Goal: Information Seeking & Learning: Learn about a topic

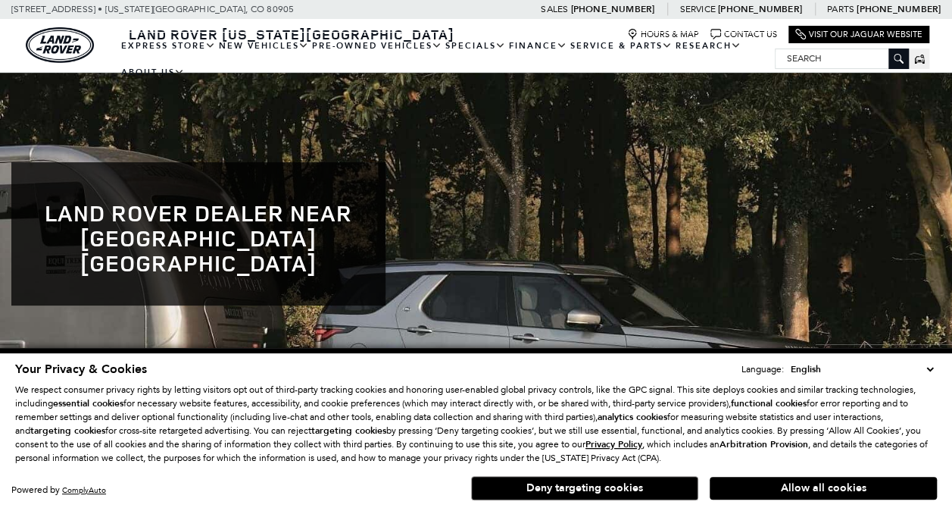
scroll to position [32, 0]
click at [588, 491] on button "Deny targeting cookies" at bounding box center [584, 488] width 227 height 24
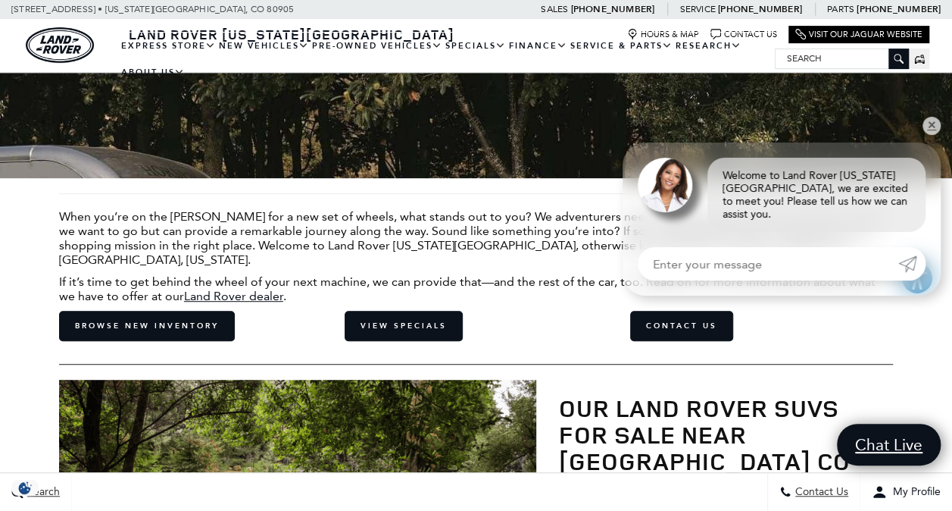
scroll to position [281, 0]
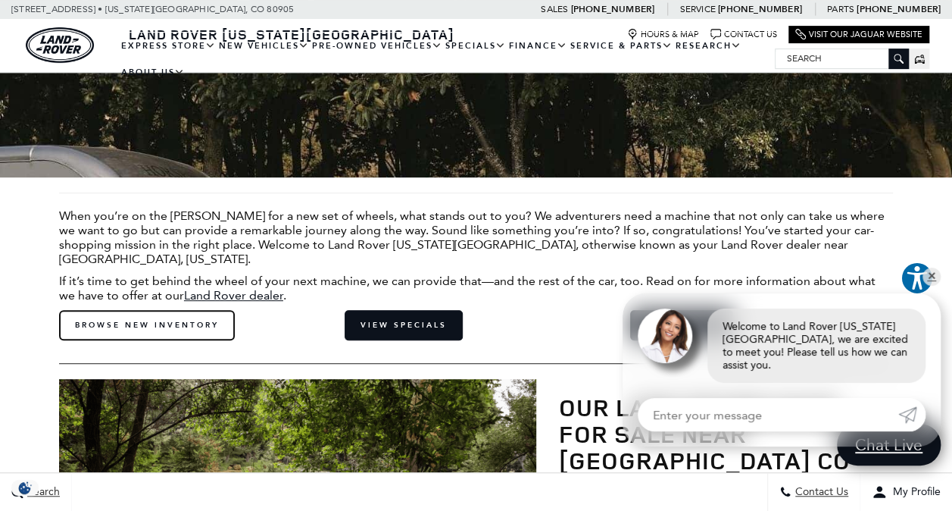
click at [186, 310] on link "Browse New Inventory" at bounding box center [147, 325] width 176 height 30
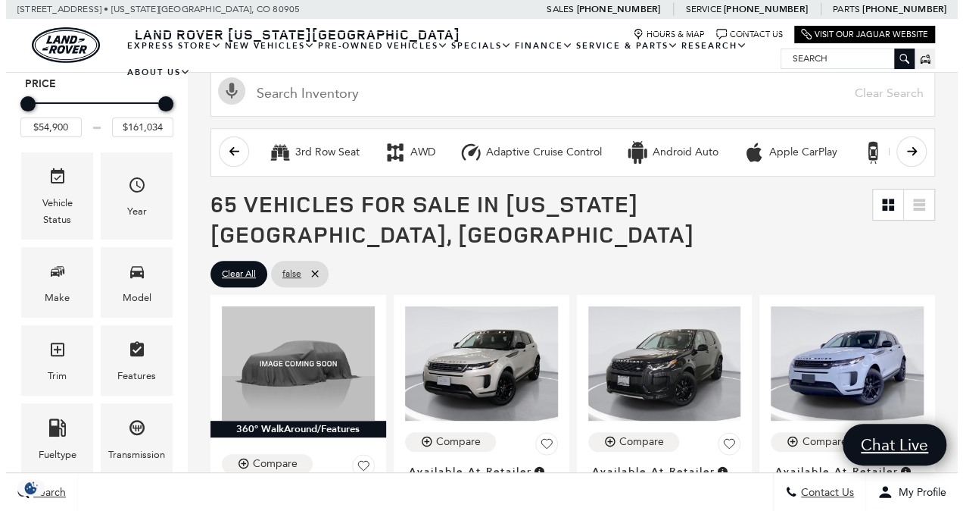
scroll to position [165, 0]
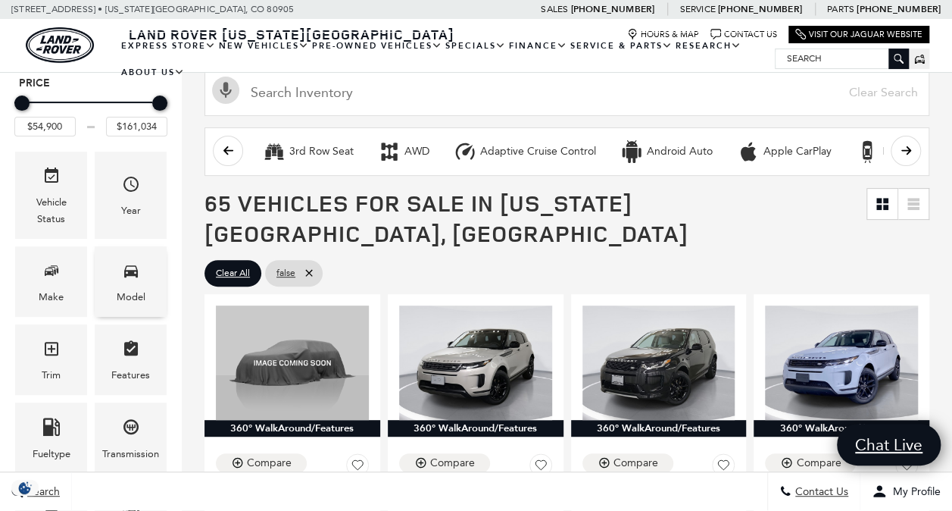
click at [142, 279] on div "Model" at bounding box center [131, 281] width 72 height 70
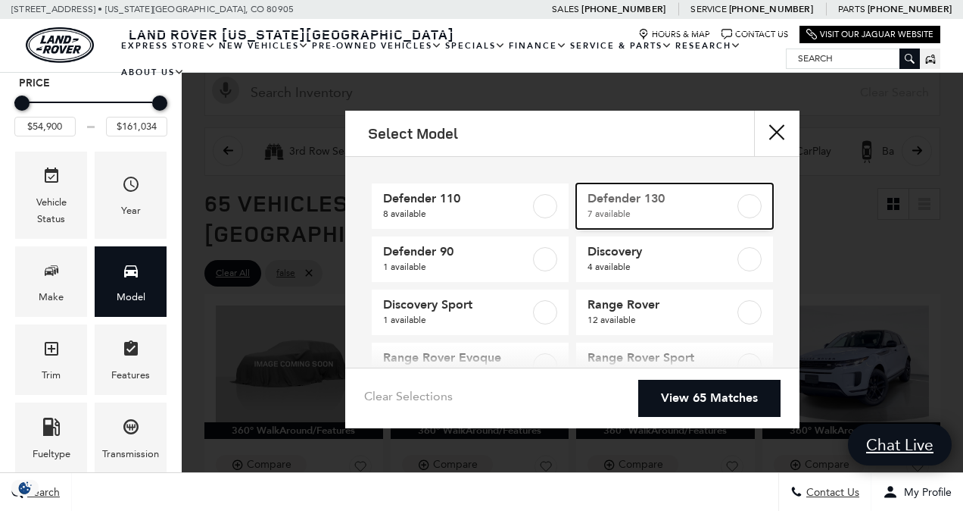
click at [626, 208] on span "7 available" at bounding box center [662, 213] width 148 height 15
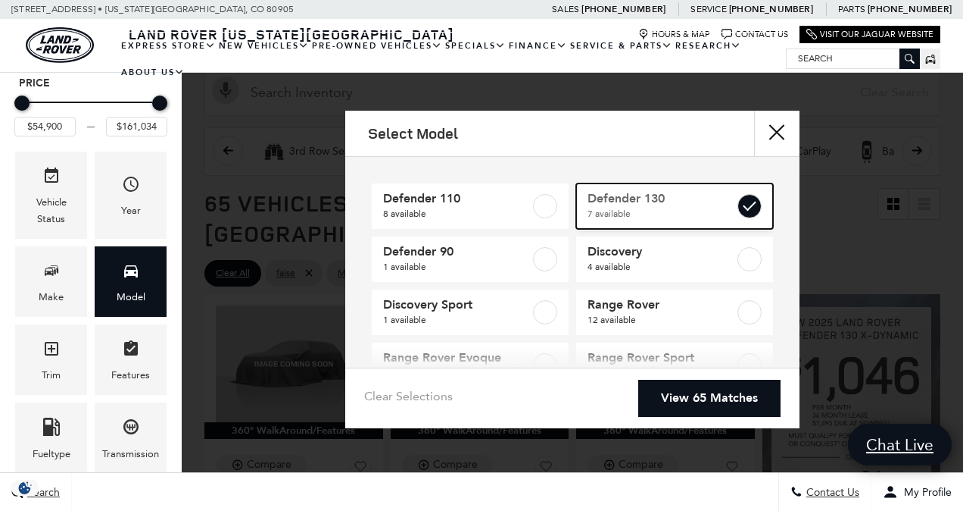
type input "$84,879"
type input "$134,749"
checkbox input "true"
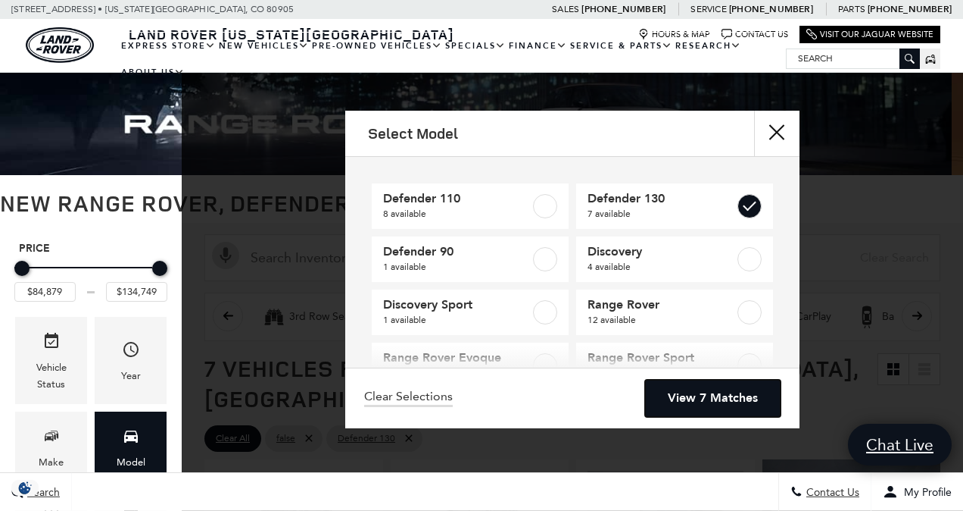
click at [735, 387] on link "View 7 Matches" at bounding box center [713, 397] width 136 height 37
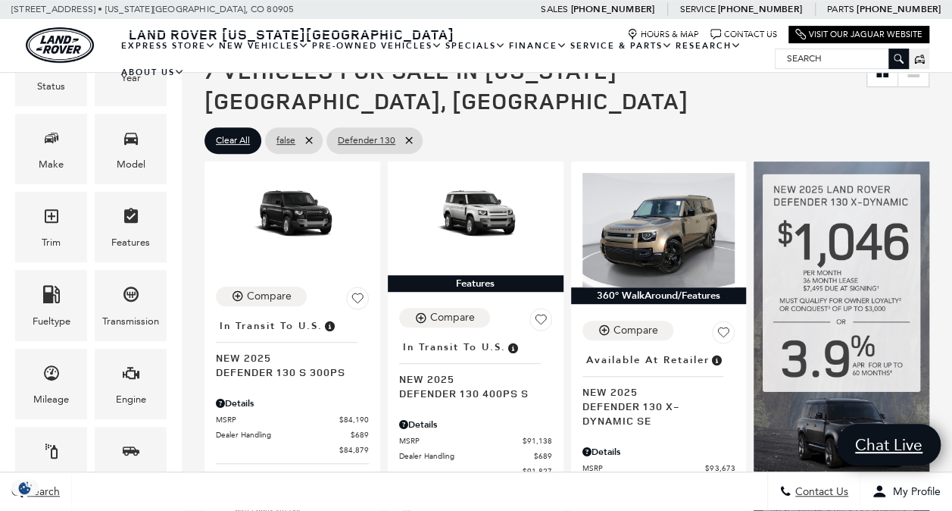
scroll to position [298, 0]
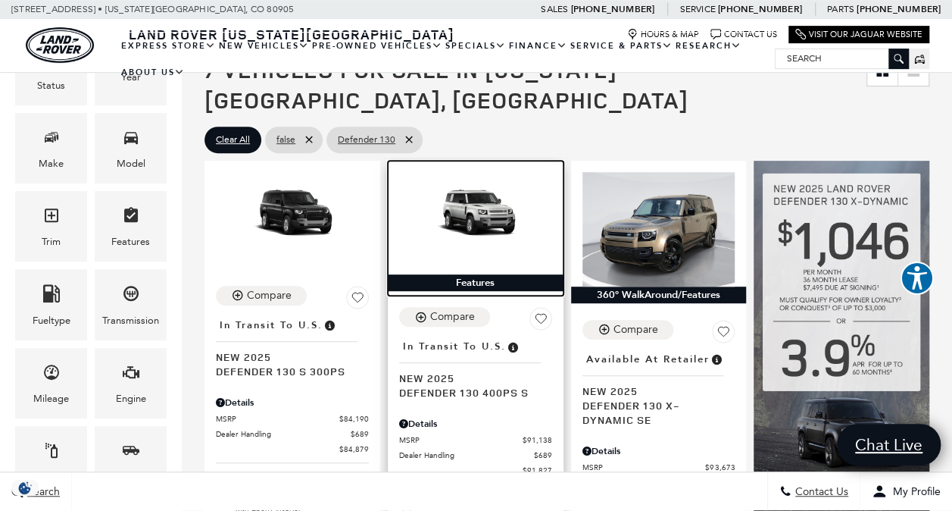
click at [484, 191] on img at bounding box center [475, 215] width 153 height 86
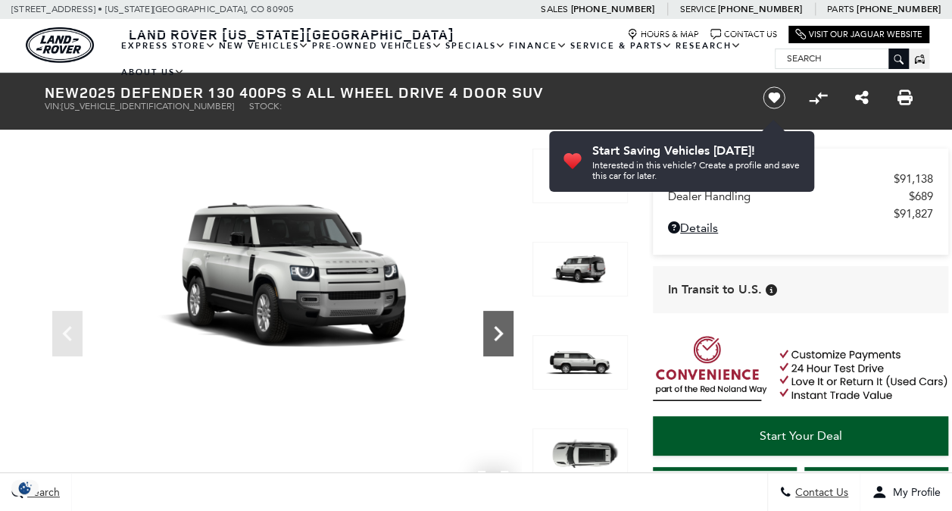
click at [489, 328] on icon "Next" at bounding box center [498, 333] width 30 height 30
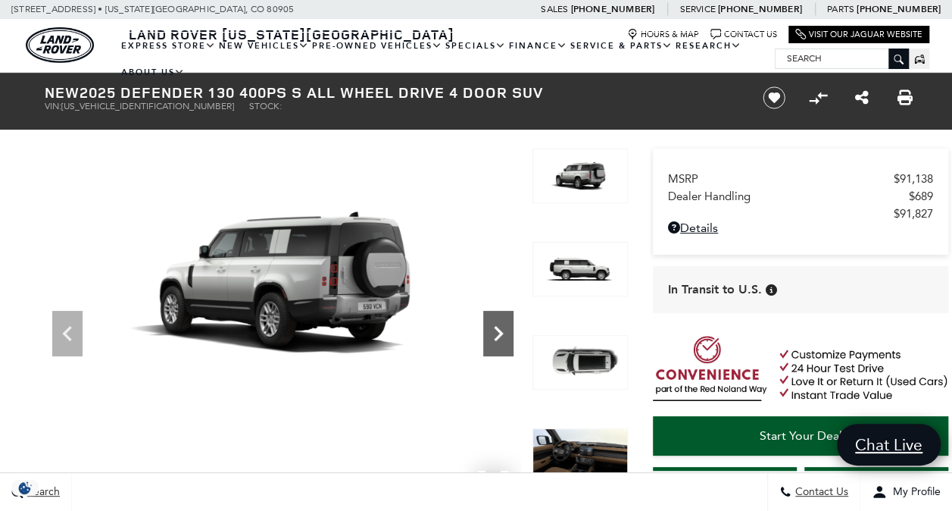
click at [489, 328] on icon "Next" at bounding box center [498, 333] width 30 height 30
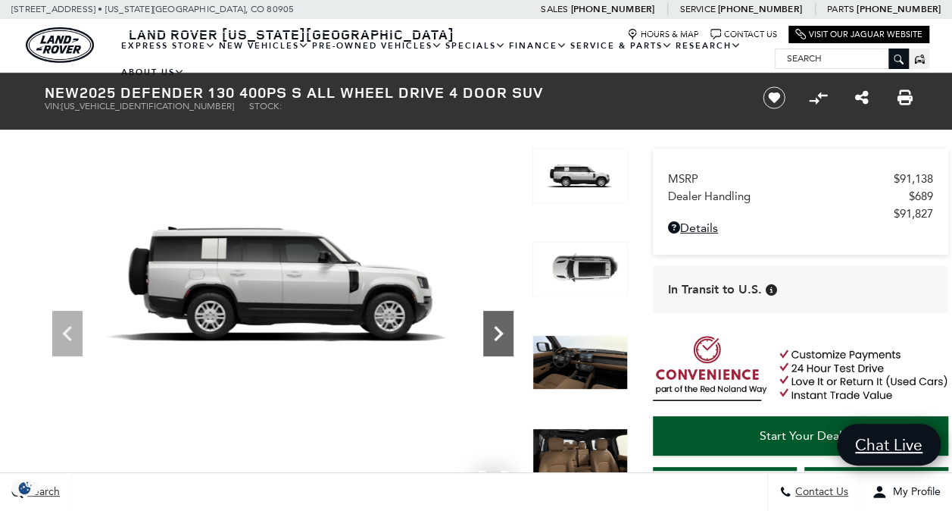
click at [489, 328] on icon "Next" at bounding box center [498, 333] width 30 height 30
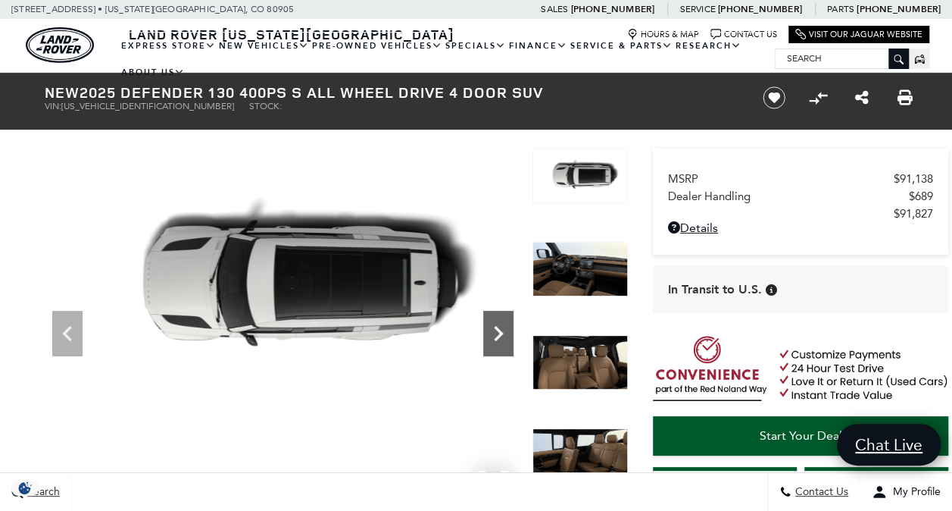
click at [489, 328] on icon "Next" at bounding box center [498, 333] width 30 height 30
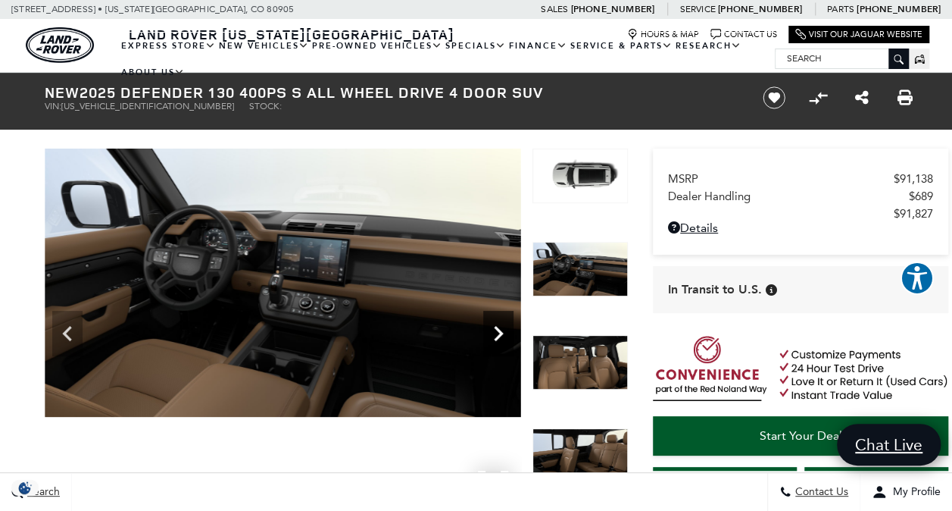
click at [489, 328] on icon "Next" at bounding box center [498, 333] width 30 height 30
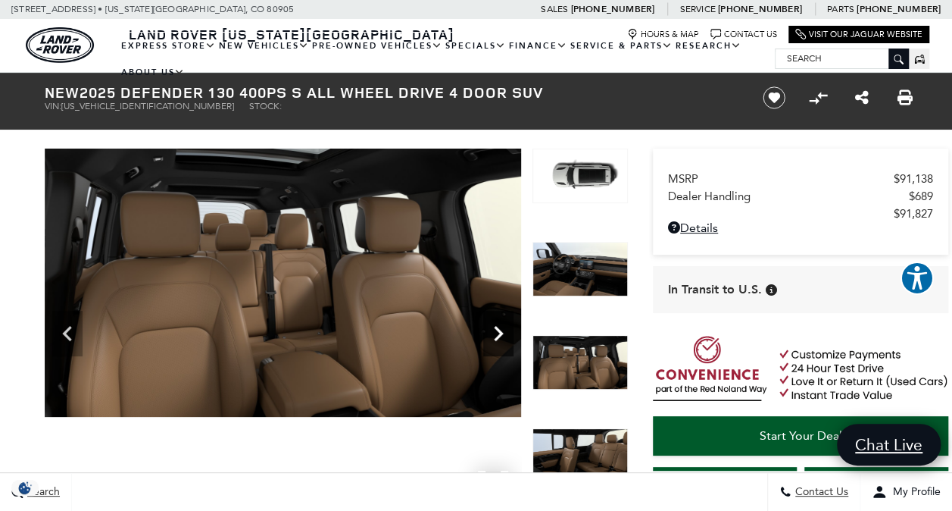
click at [489, 328] on icon "Next" at bounding box center [498, 333] width 30 height 30
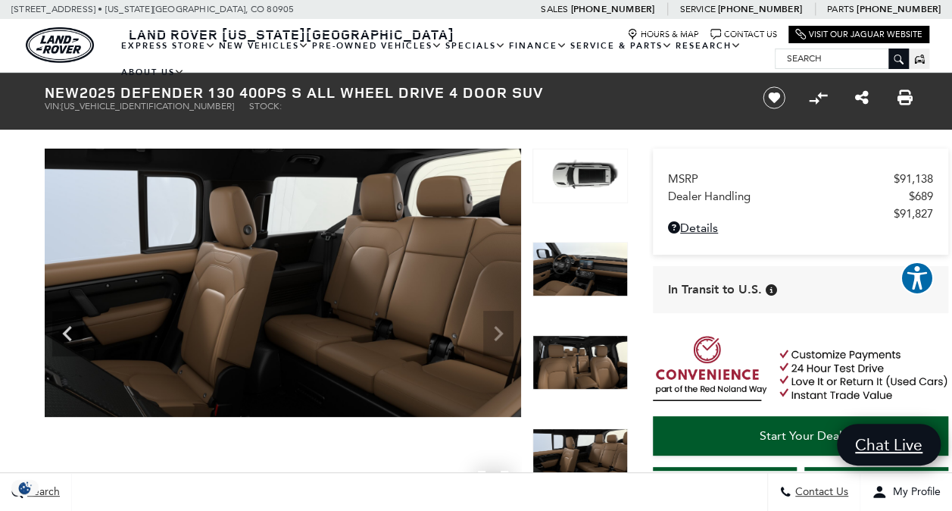
click at [489, 328] on img at bounding box center [283, 282] width 476 height 268
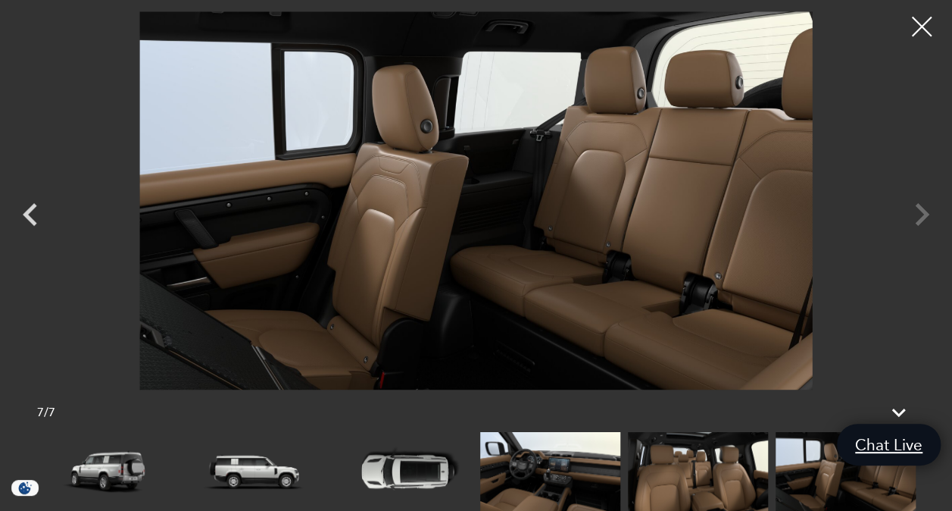
click at [922, 39] on div at bounding box center [922, 27] width 40 height 40
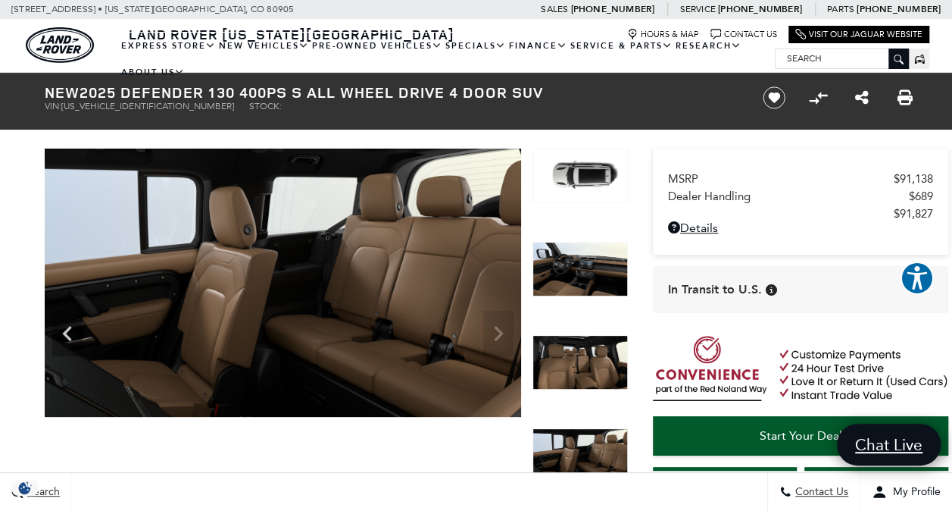
click at [585, 351] on img at bounding box center [579, 362] width 95 height 55
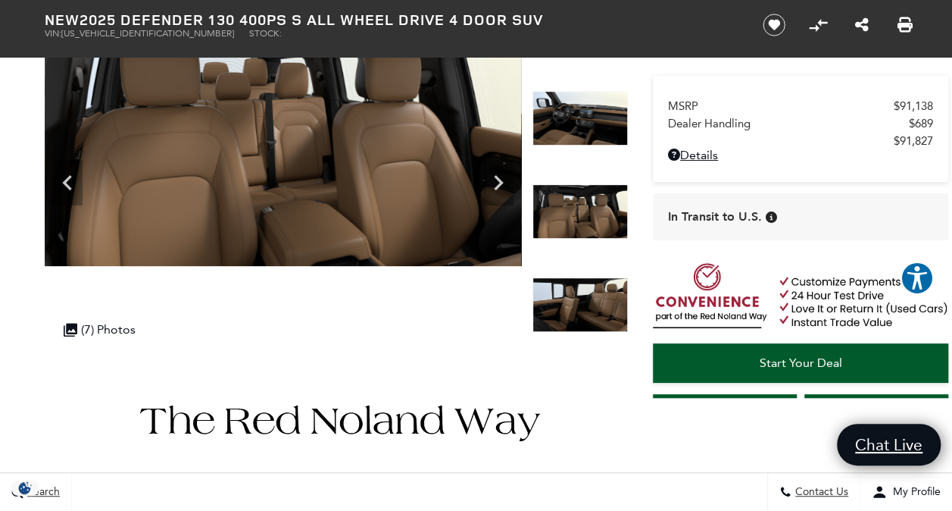
scroll to position [85, 0]
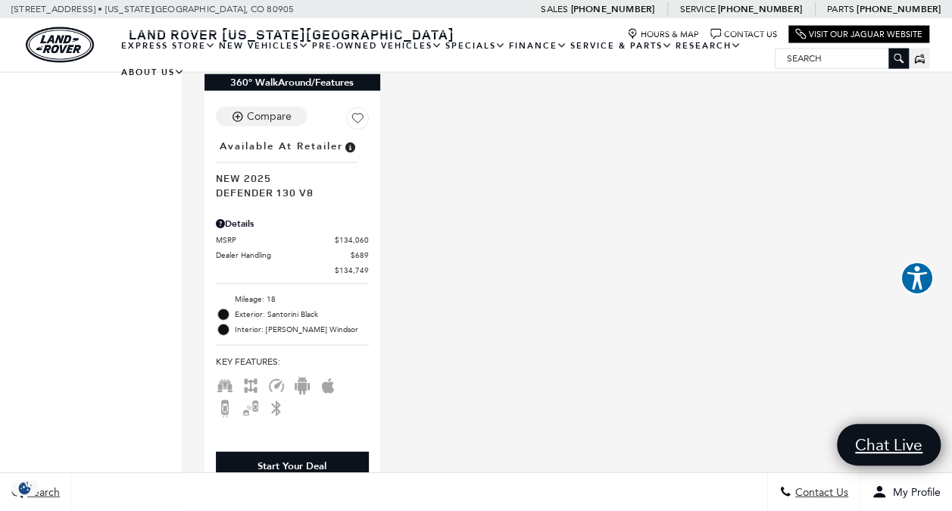
scroll to position [1640, 0]
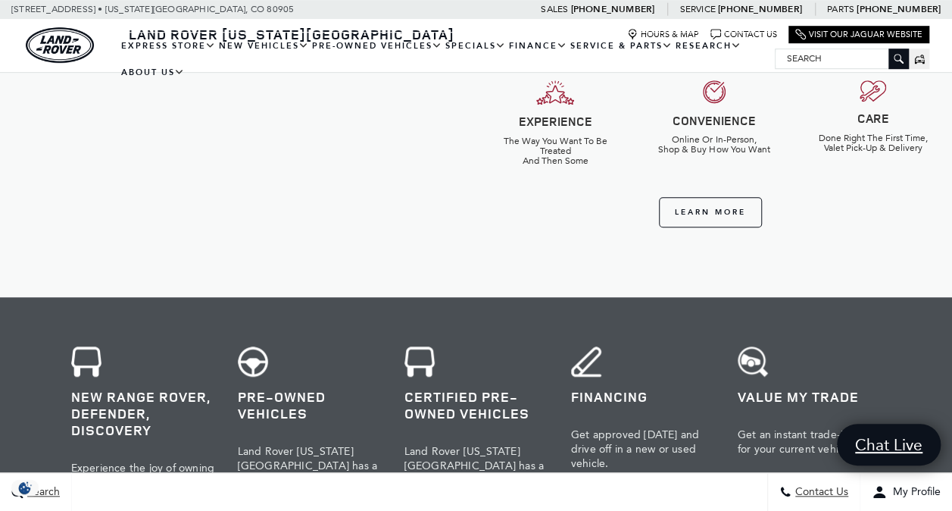
scroll to position [500, 0]
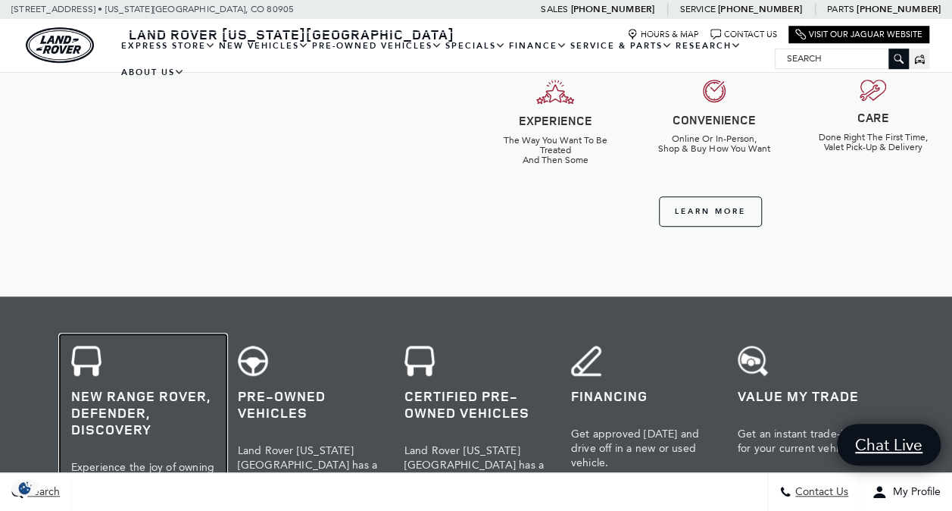
click at [74, 417] on h3 "New Range Rover, Defender, Discovery" at bounding box center [143, 412] width 144 height 50
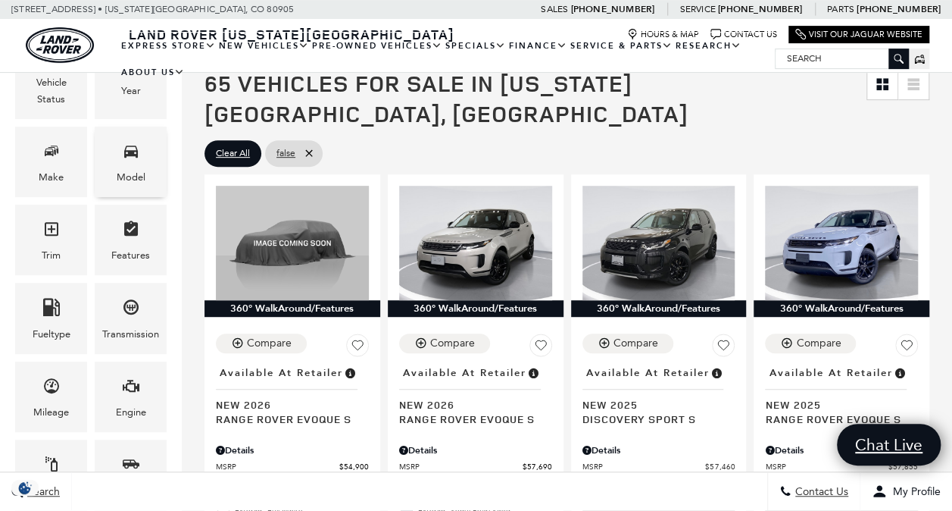
click at [132, 182] on div "Model" at bounding box center [131, 177] width 29 height 17
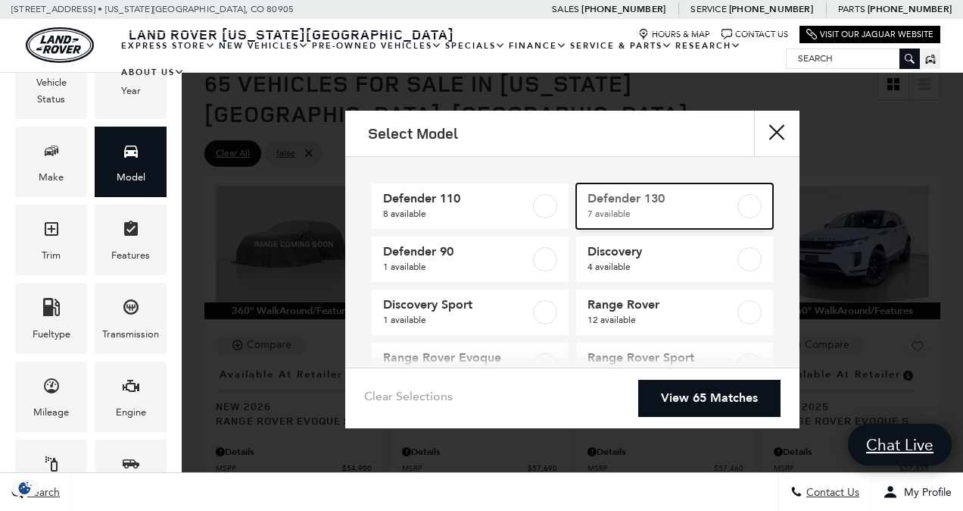
click at [645, 215] on span "7 available" at bounding box center [662, 213] width 148 height 15
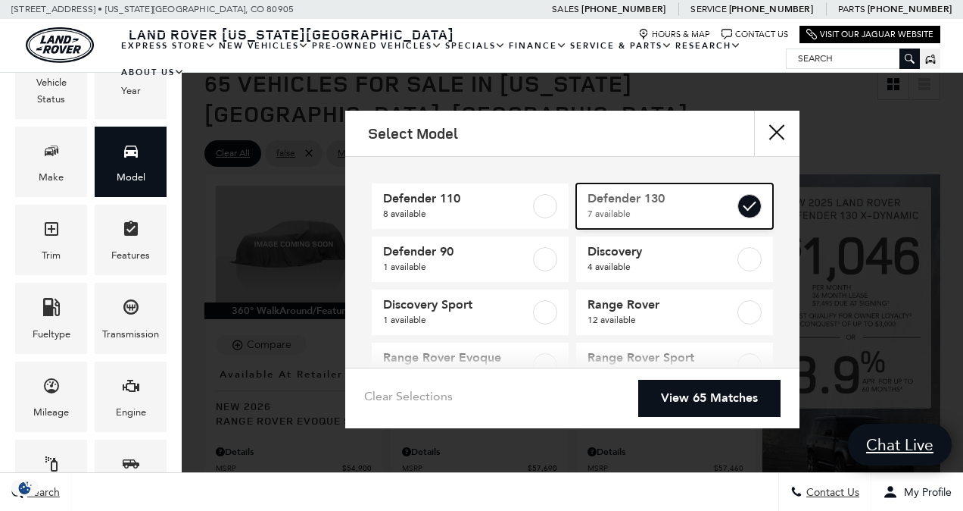
type input "$84,879"
type input "$134,749"
checkbox input "true"
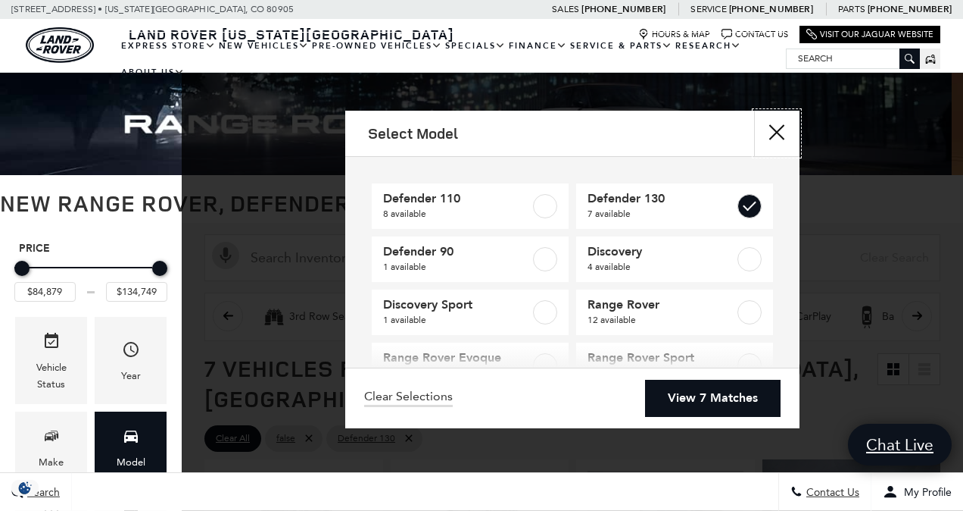
click at [781, 129] on button "close" at bounding box center [776, 133] width 45 height 45
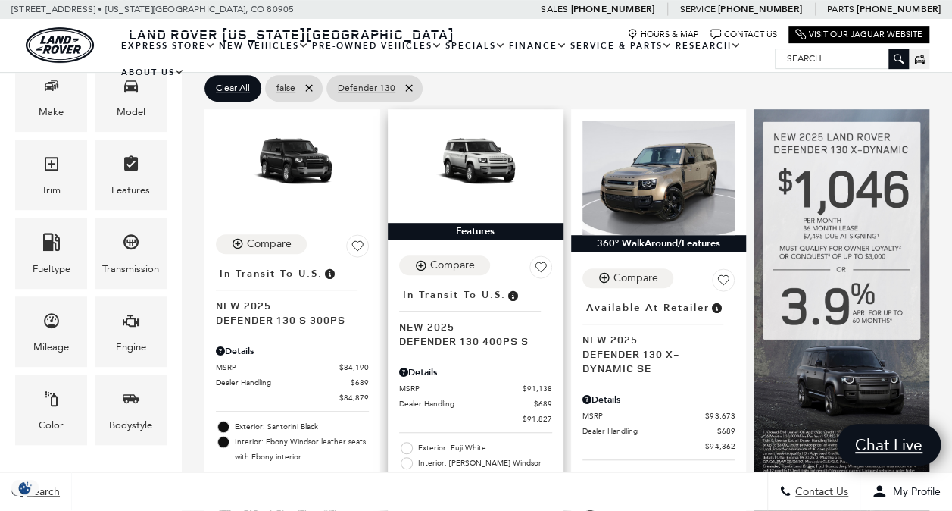
scroll to position [353, 0]
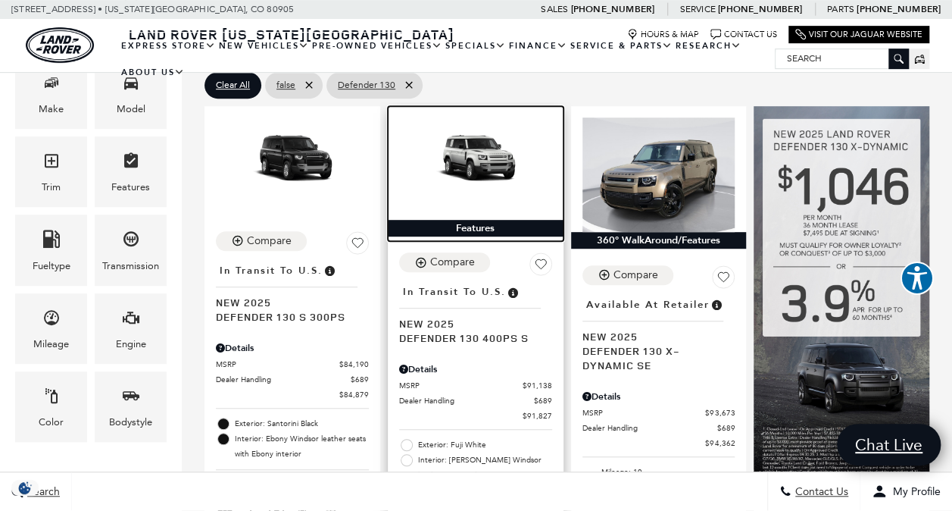
click at [483, 124] on img at bounding box center [475, 160] width 153 height 86
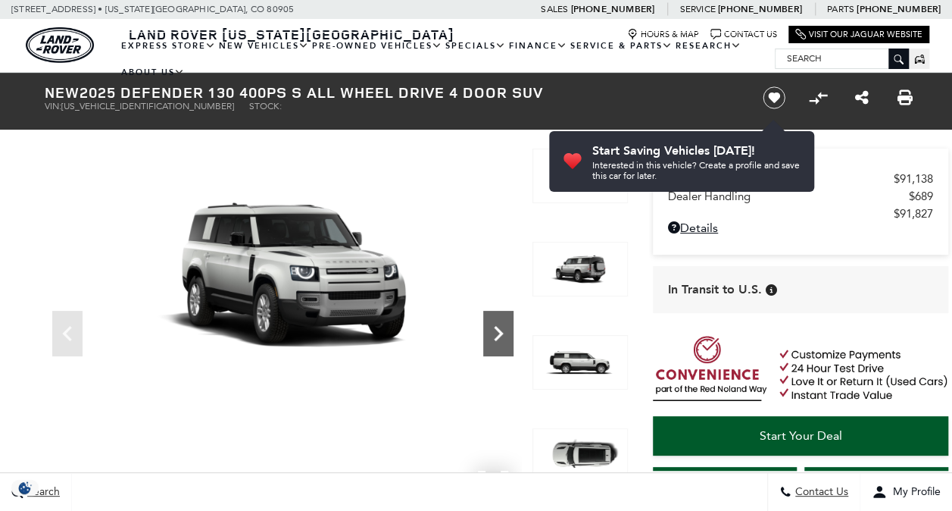
click at [496, 344] on icon "Next" at bounding box center [498, 333] width 30 height 30
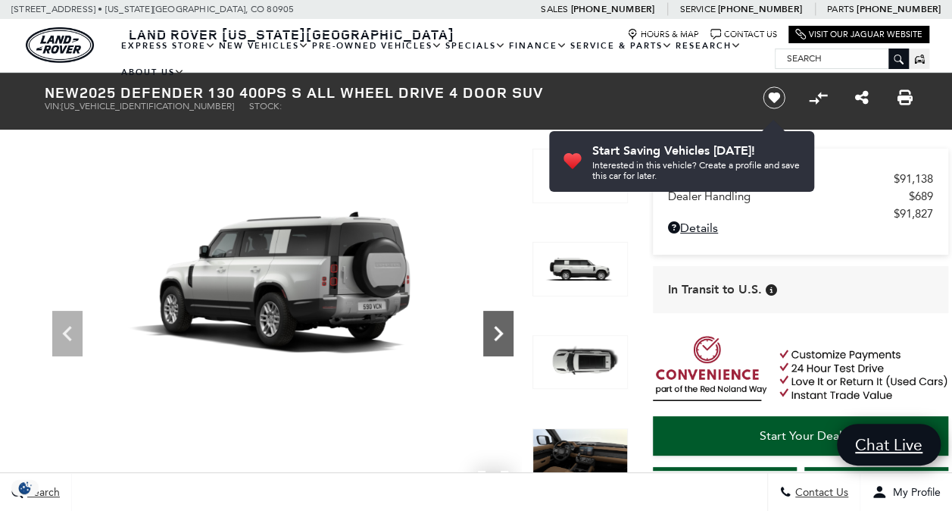
click at [496, 344] on icon "Next" at bounding box center [498, 333] width 30 height 30
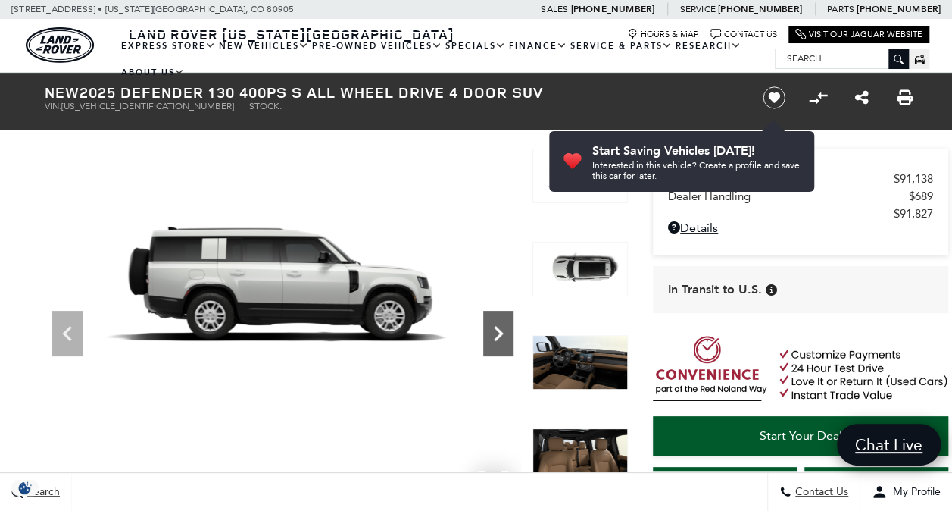
click at [496, 344] on icon "Next" at bounding box center [498, 333] width 30 height 30
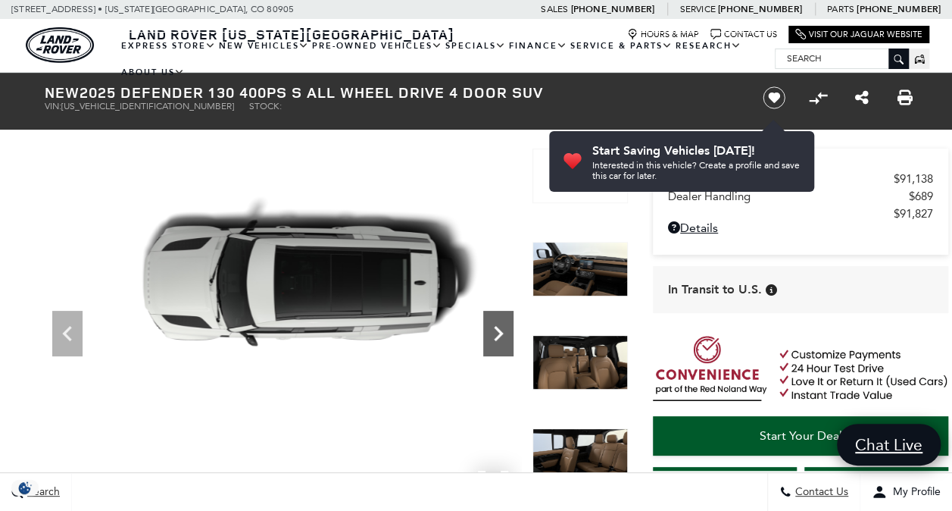
click at [496, 344] on icon "Next" at bounding box center [498, 333] width 30 height 30
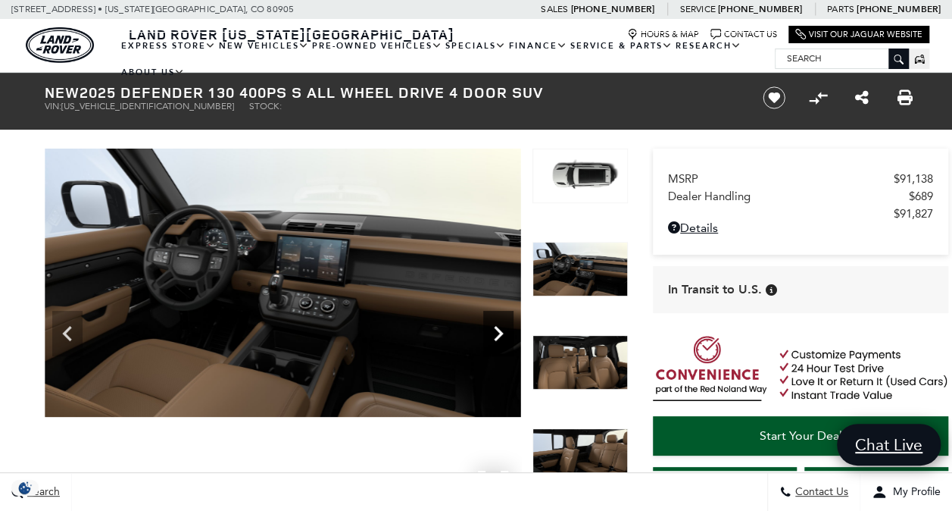
click at [496, 344] on icon "Next" at bounding box center [498, 333] width 30 height 30
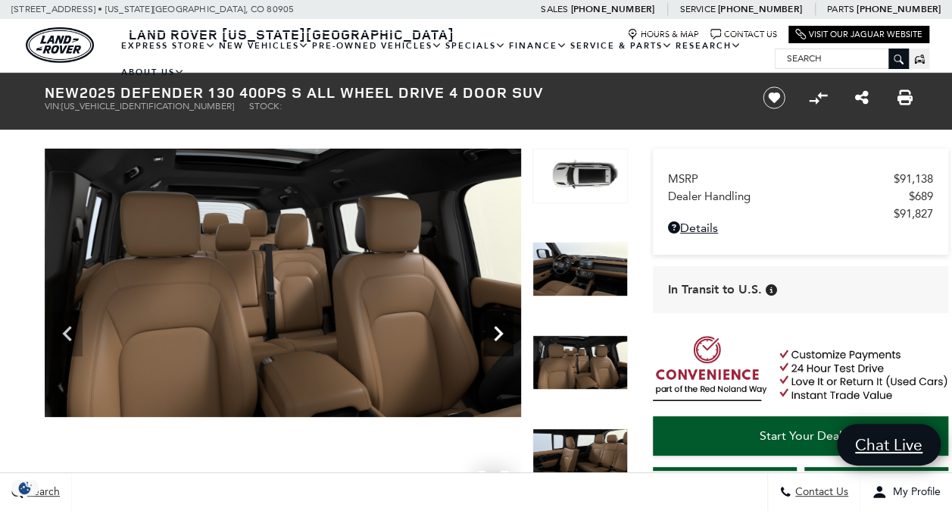
click at [496, 344] on icon "Next" at bounding box center [498, 333] width 30 height 30
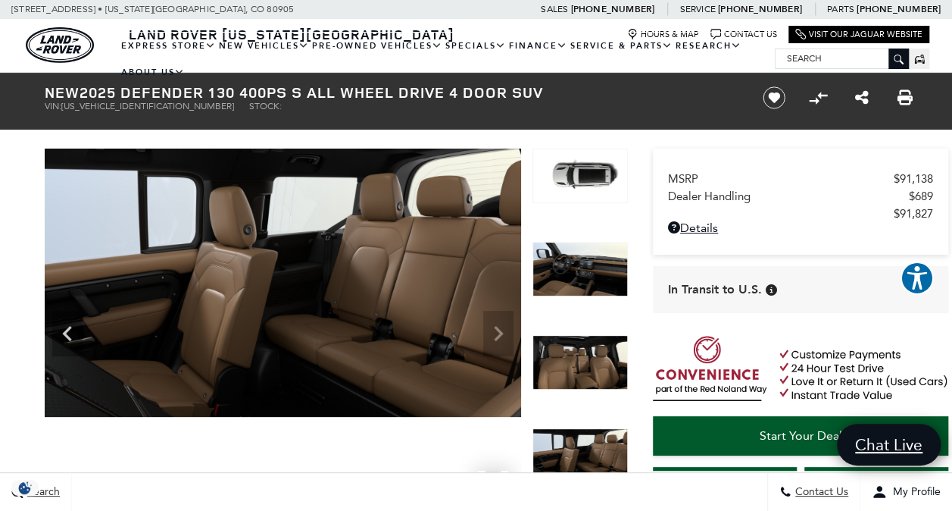
click at [496, 344] on img at bounding box center [283, 282] width 476 height 268
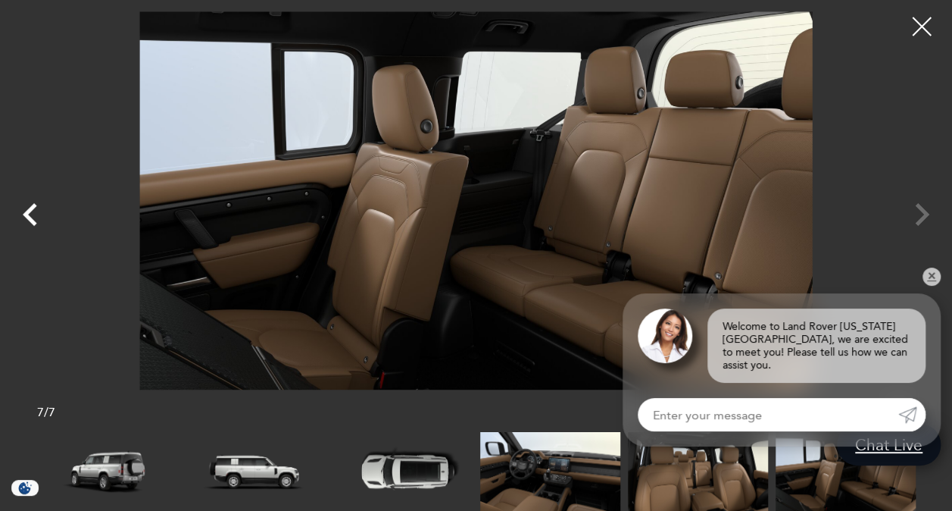
click at [24, 215] on icon "Previous" at bounding box center [30, 214] width 14 height 23
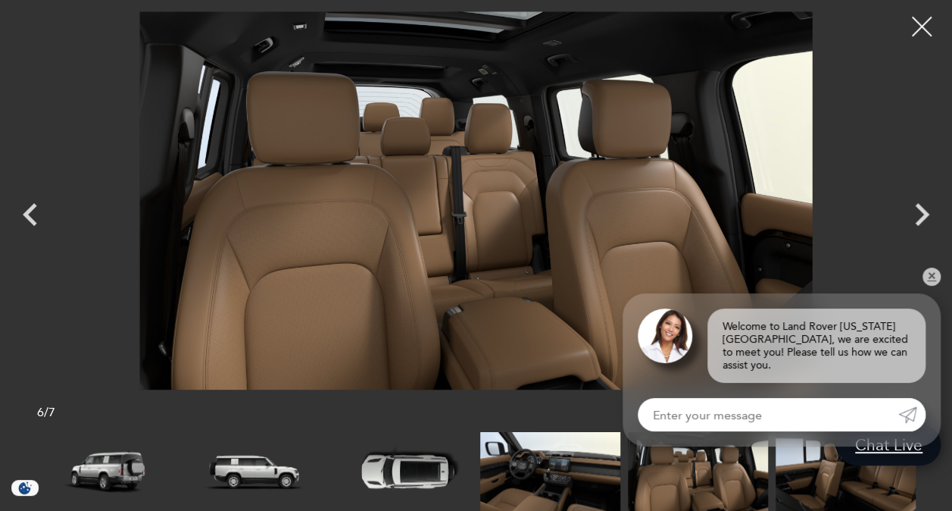
click at [923, 25] on div at bounding box center [922, 27] width 40 height 40
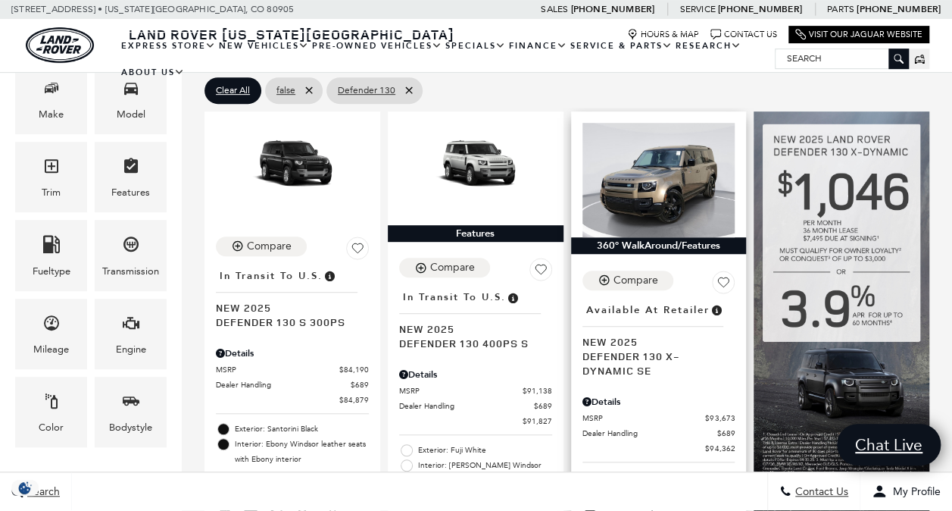
scroll to position [347, 0]
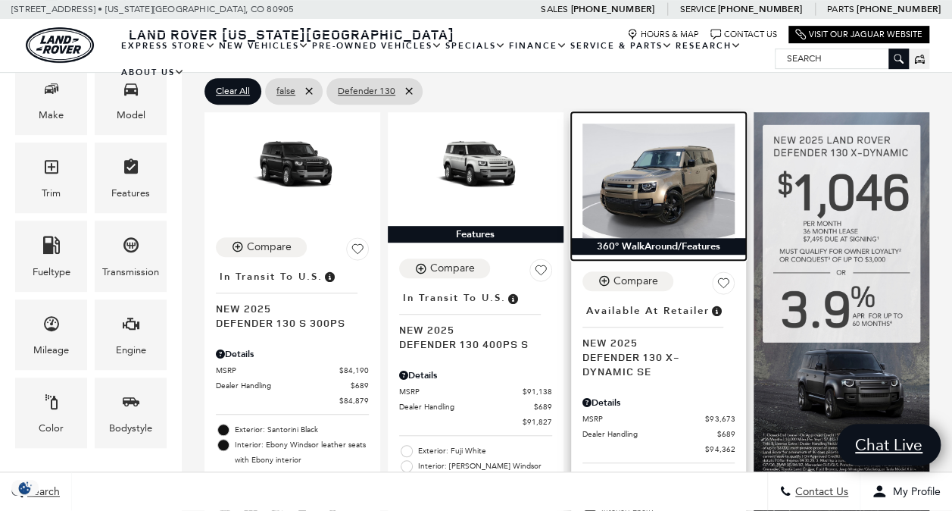
click at [668, 158] on img at bounding box center [658, 180] width 153 height 114
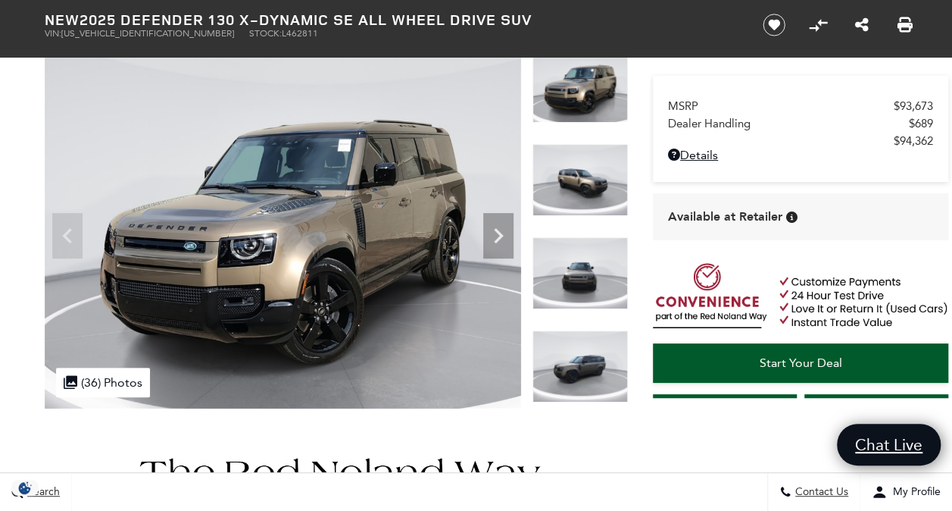
scroll to position [71, 0]
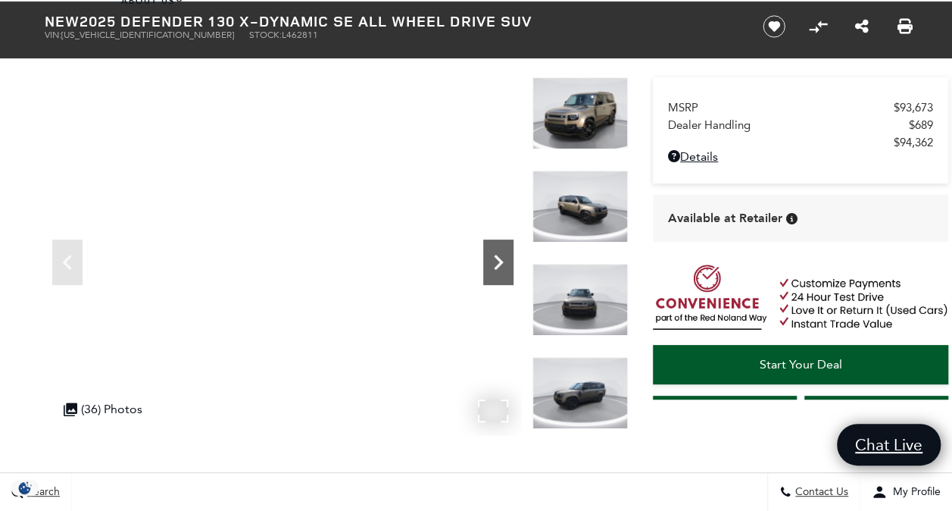
click at [491, 259] on icon "Next" at bounding box center [498, 262] width 30 height 30
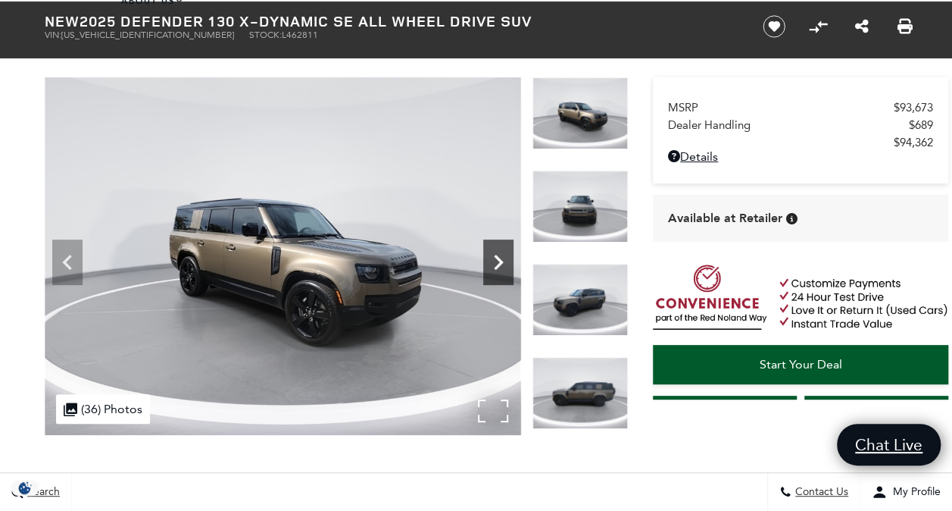
click at [491, 259] on icon "Next" at bounding box center [498, 262] width 30 height 30
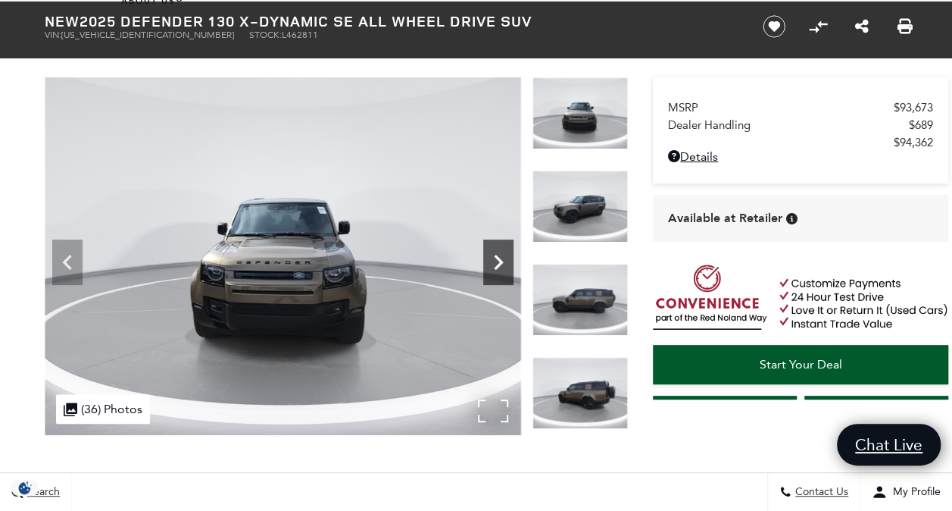
click at [491, 259] on icon "Next" at bounding box center [498, 262] width 30 height 30
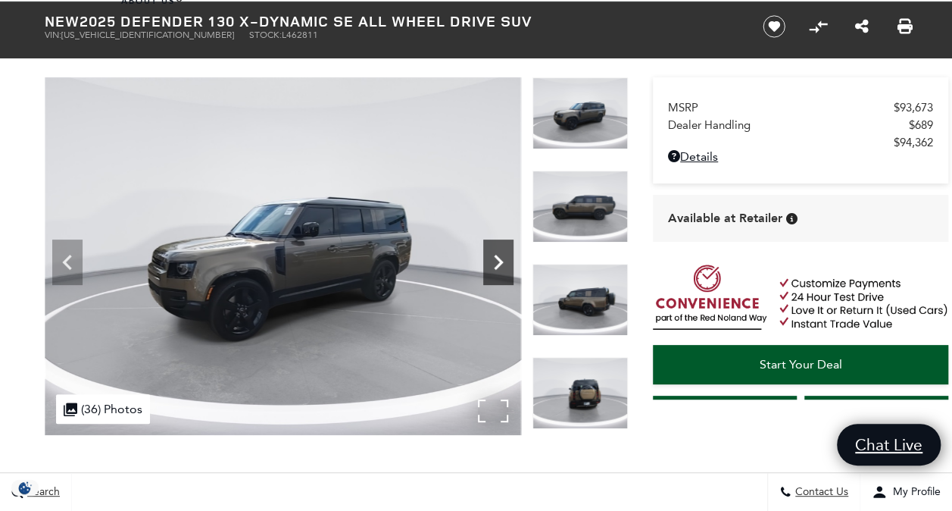
click at [491, 259] on icon "Next" at bounding box center [498, 262] width 30 height 30
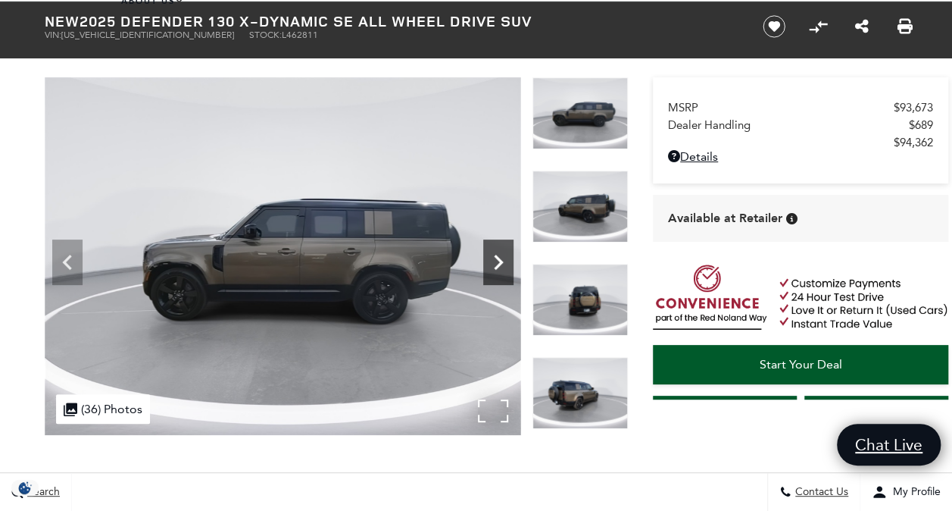
click at [491, 259] on icon "Next" at bounding box center [498, 262] width 30 height 30
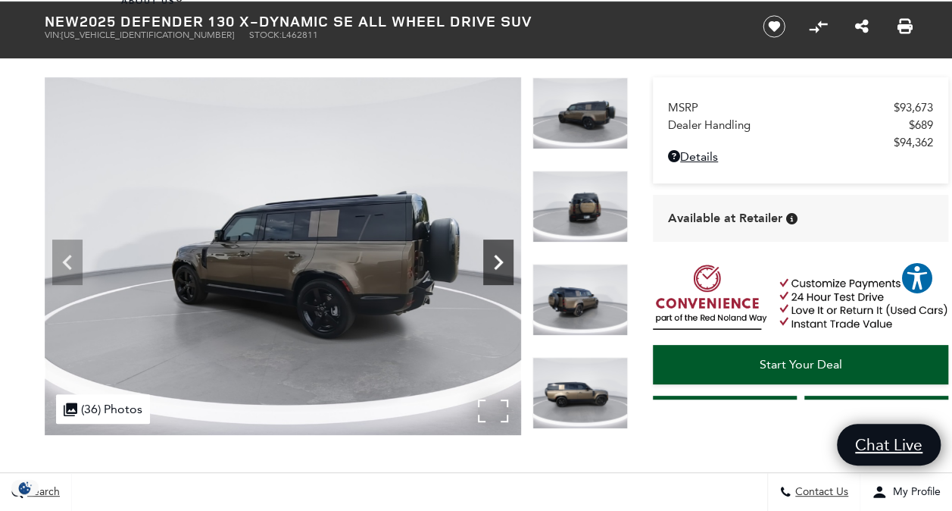
click at [491, 259] on icon "Next" at bounding box center [498, 262] width 30 height 30
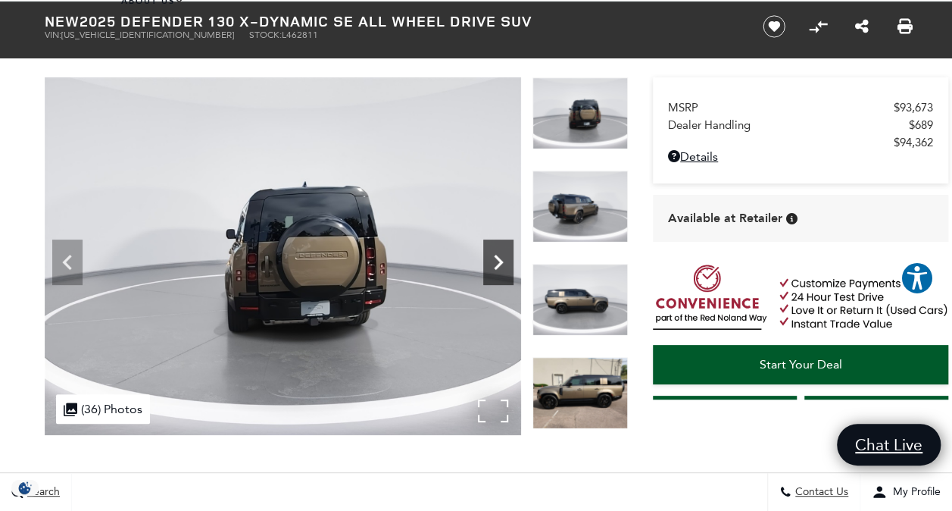
click at [491, 259] on icon "Next" at bounding box center [498, 262] width 30 height 30
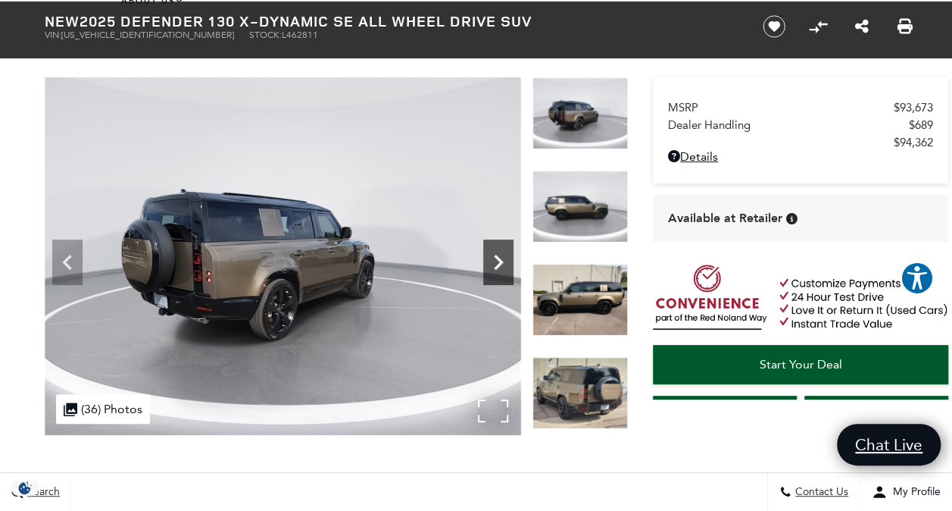
click at [491, 259] on icon "Next" at bounding box center [498, 262] width 30 height 30
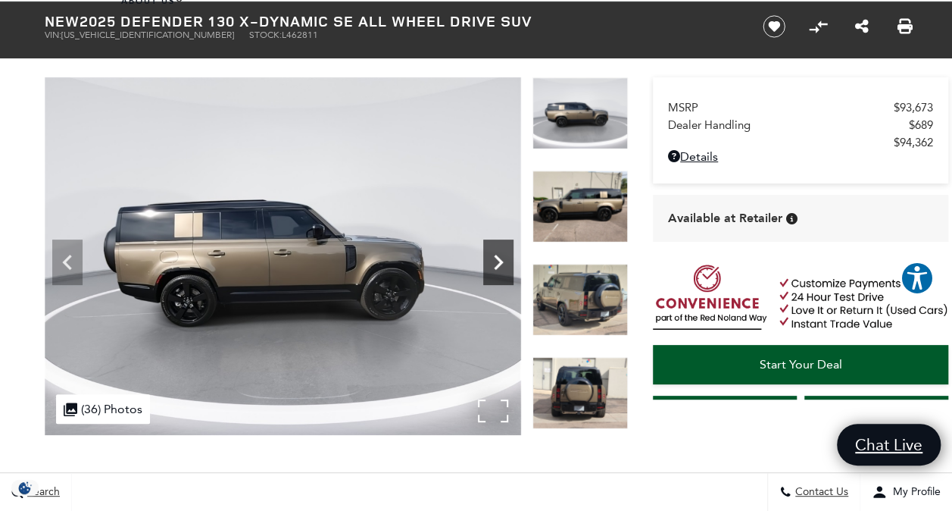
click at [491, 259] on icon "Next" at bounding box center [498, 262] width 30 height 30
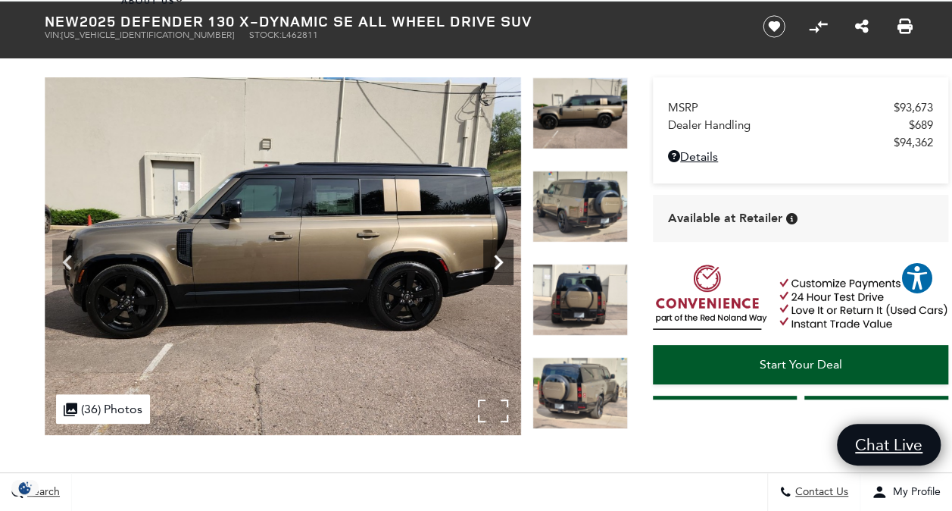
click at [491, 259] on icon "Next" at bounding box center [498, 262] width 30 height 30
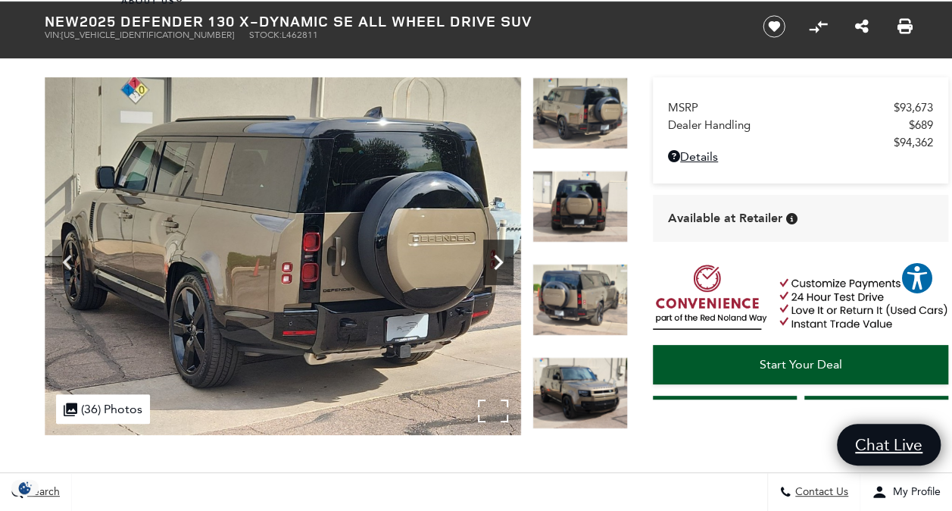
click at [491, 259] on icon "Next" at bounding box center [498, 262] width 30 height 30
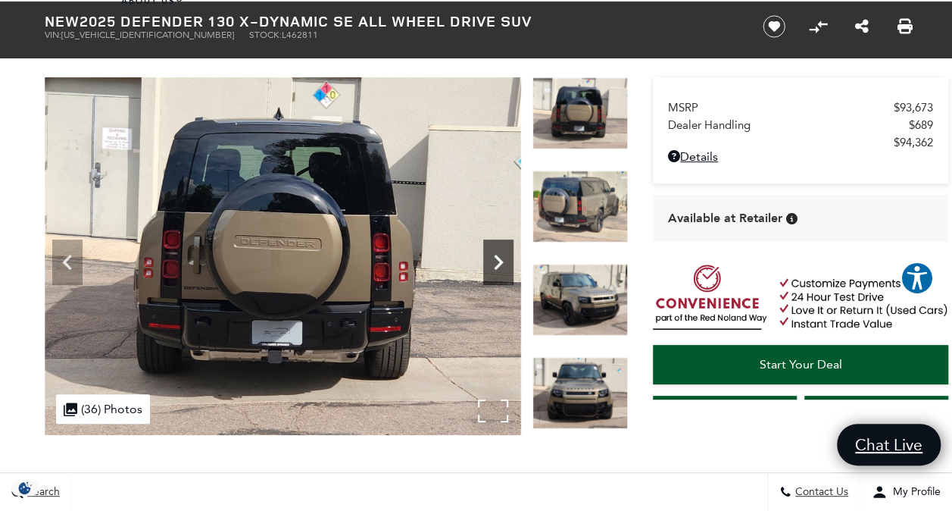
click at [491, 259] on icon "Next" at bounding box center [498, 262] width 30 height 30
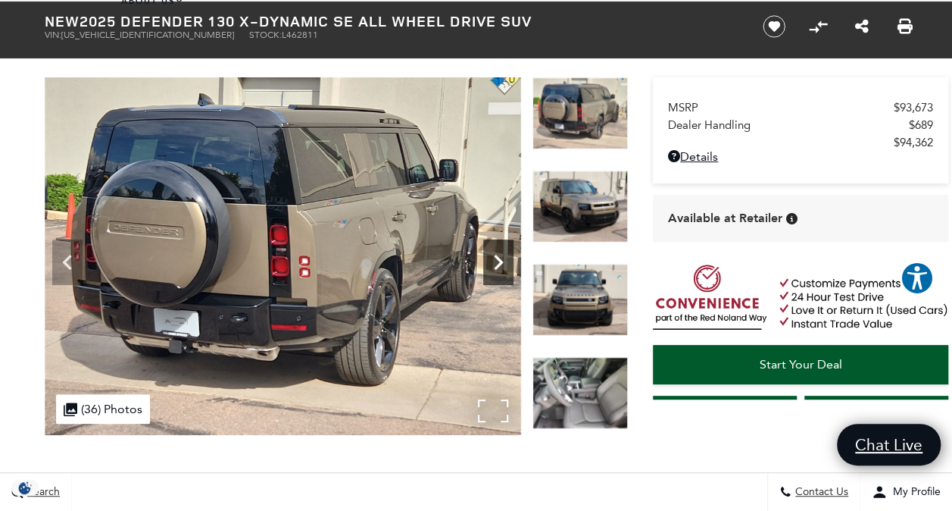
click at [491, 259] on icon "Next" at bounding box center [498, 262] width 30 height 30
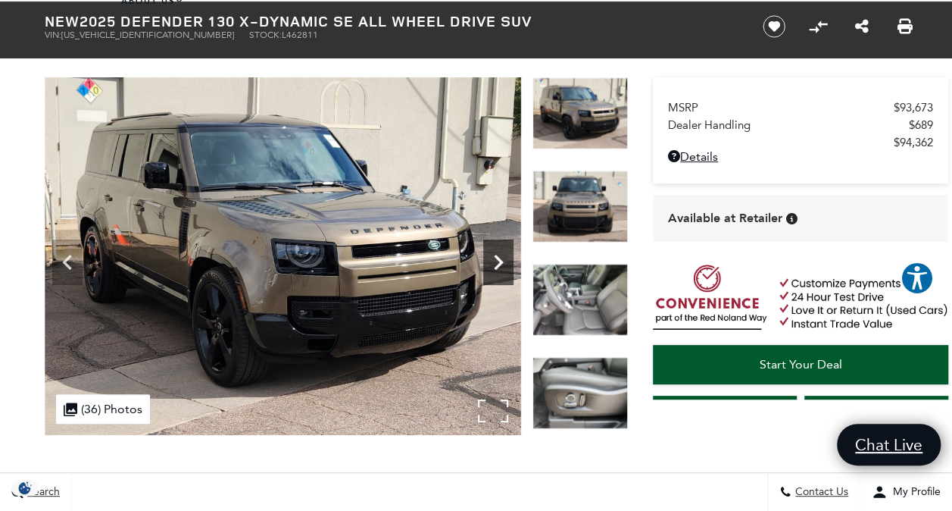
click at [491, 259] on icon "Next" at bounding box center [498, 262] width 30 height 30
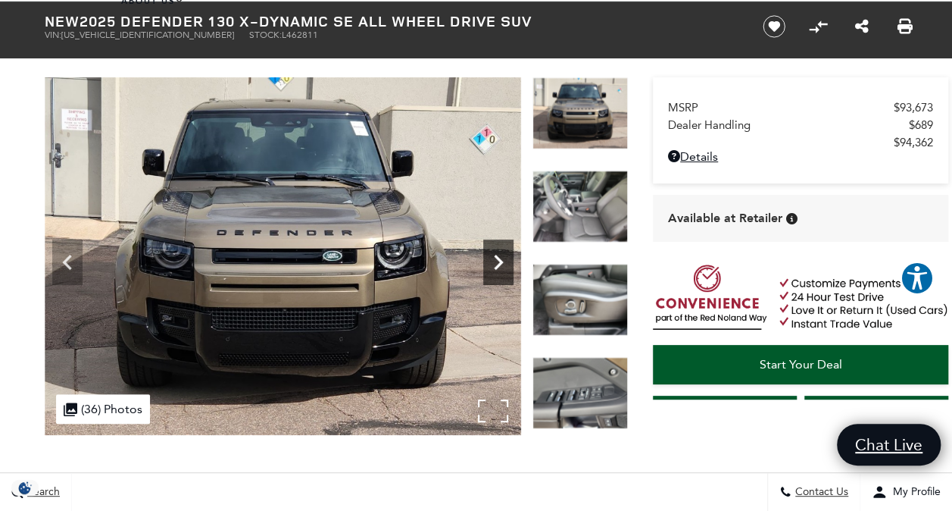
click at [491, 259] on icon "Next" at bounding box center [498, 262] width 30 height 30
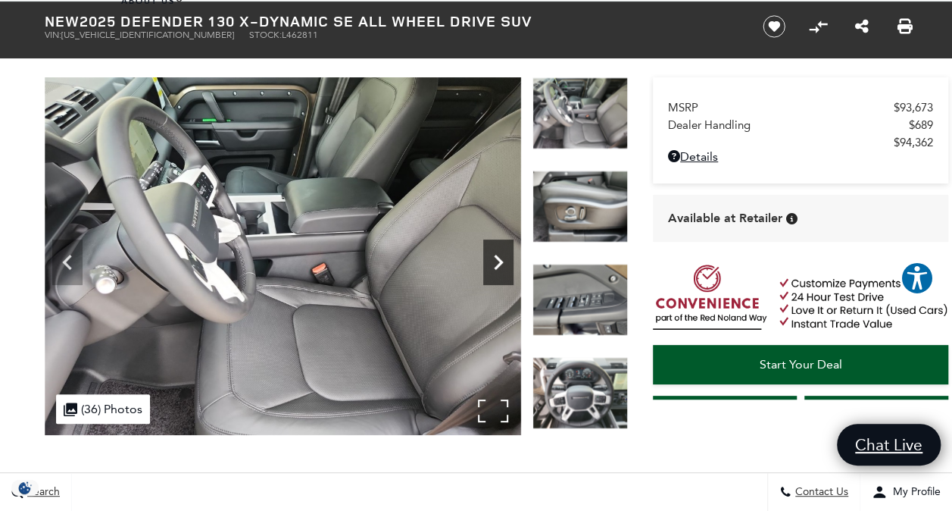
click at [491, 259] on icon "Next" at bounding box center [498, 262] width 30 height 30
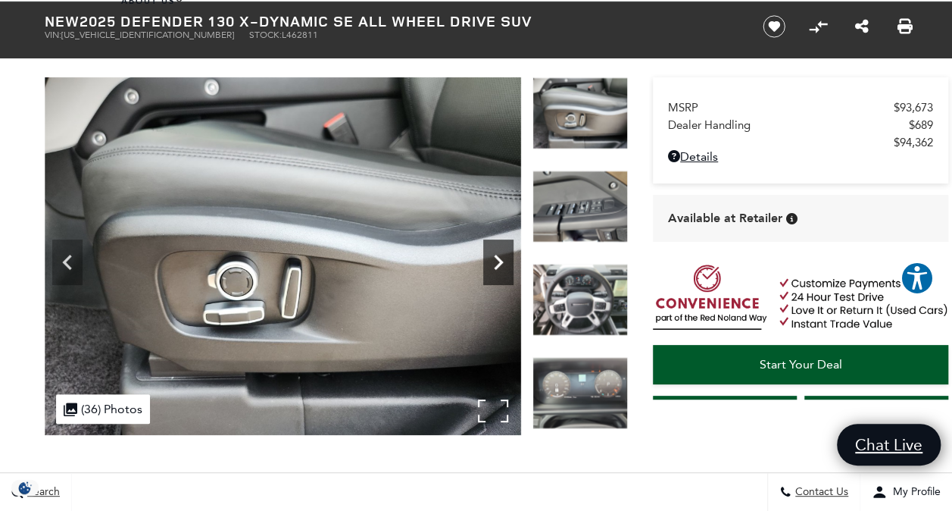
click at [491, 259] on icon "Next" at bounding box center [498, 262] width 30 height 30
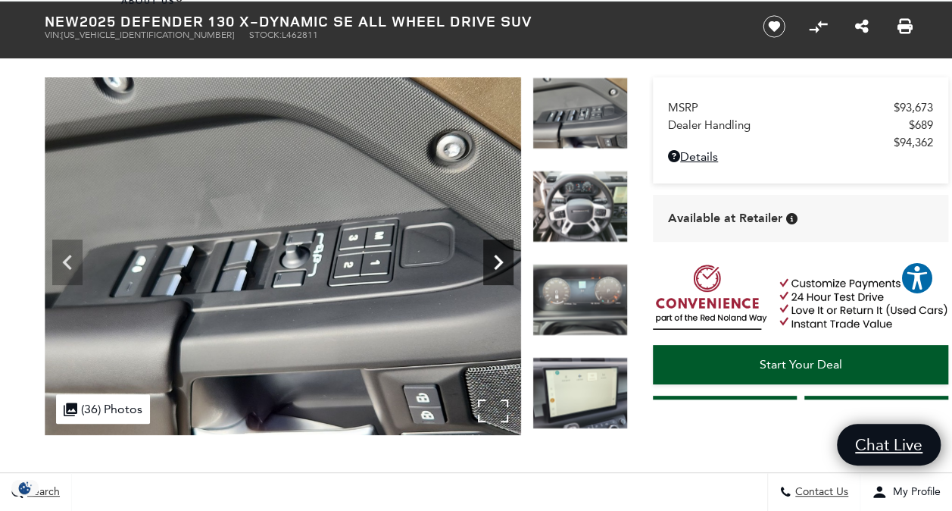
click at [491, 259] on icon "Next" at bounding box center [498, 262] width 30 height 30
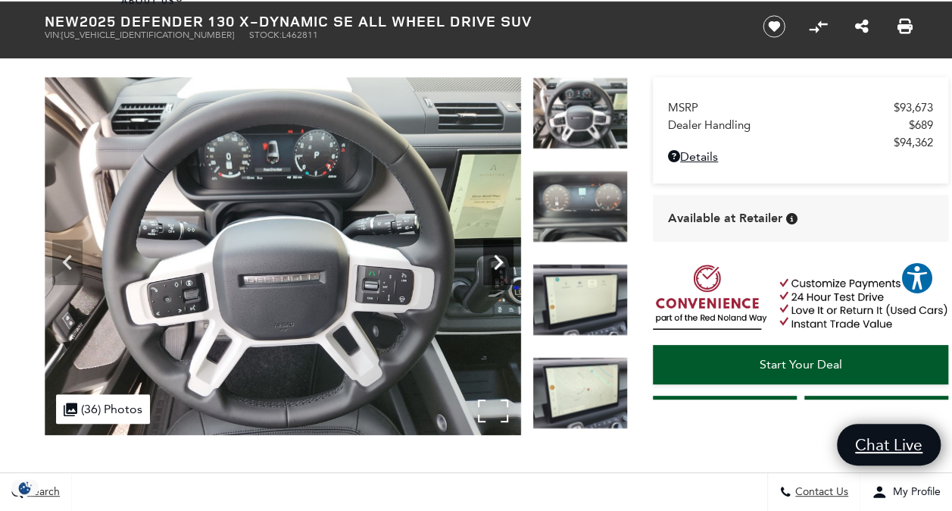
click at [491, 259] on icon "Next" at bounding box center [498, 262] width 30 height 30
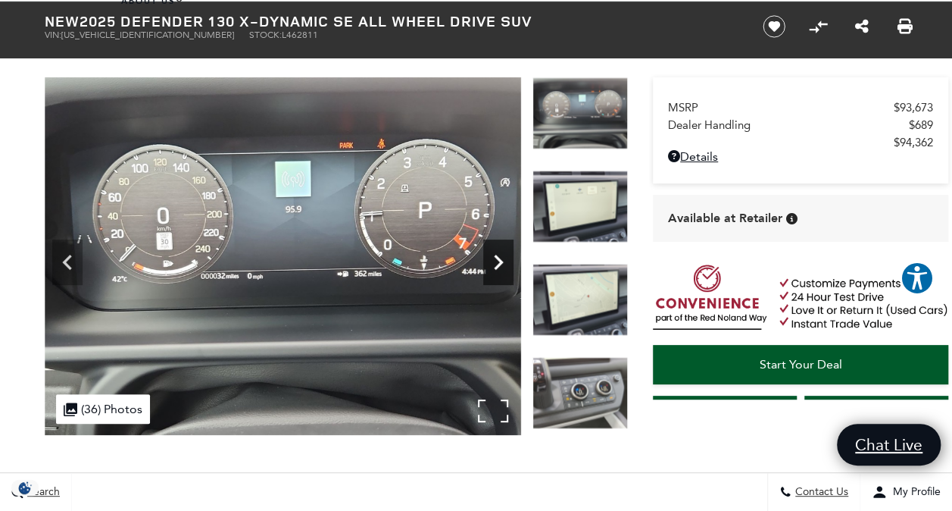
click at [491, 259] on icon "Next" at bounding box center [498, 262] width 30 height 30
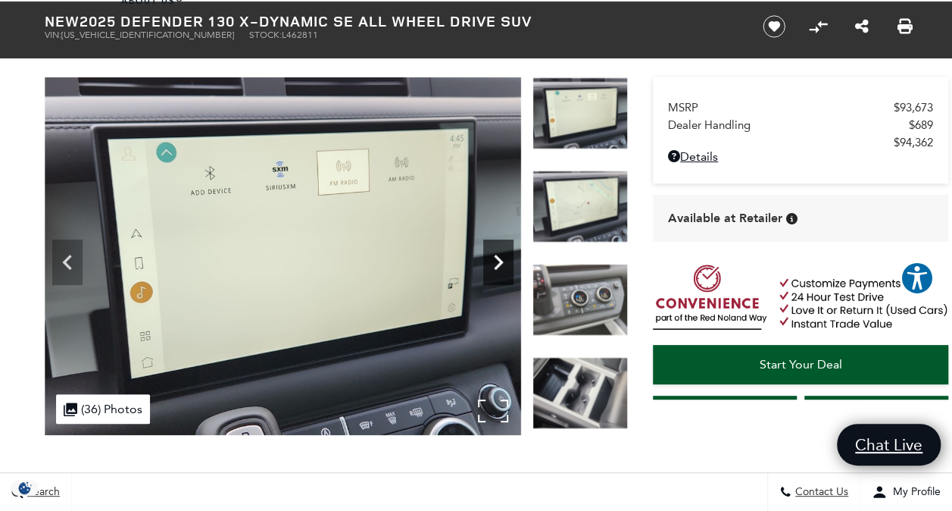
click at [491, 259] on icon "Next" at bounding box center [498, 262] width 30 height 30
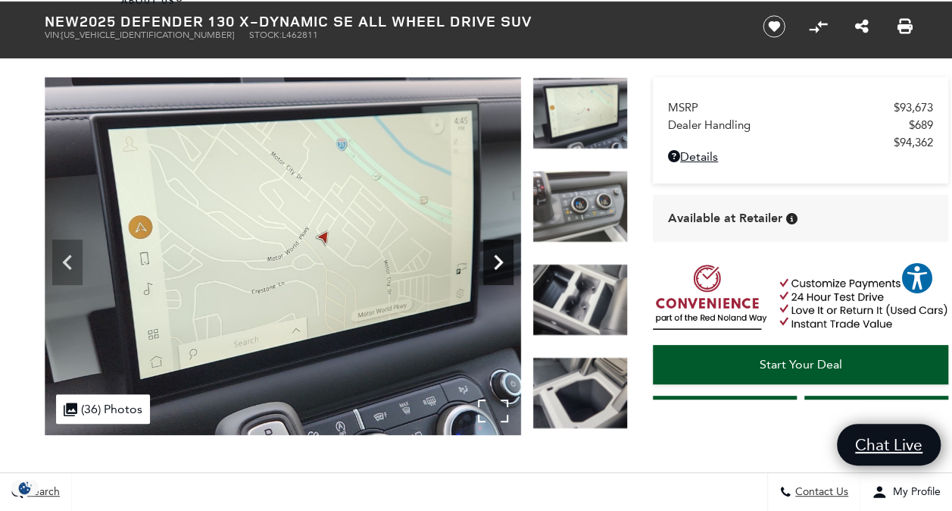
click at [491, 259] on icon "Next" at bounding box center [498, 262] width 30 height 30
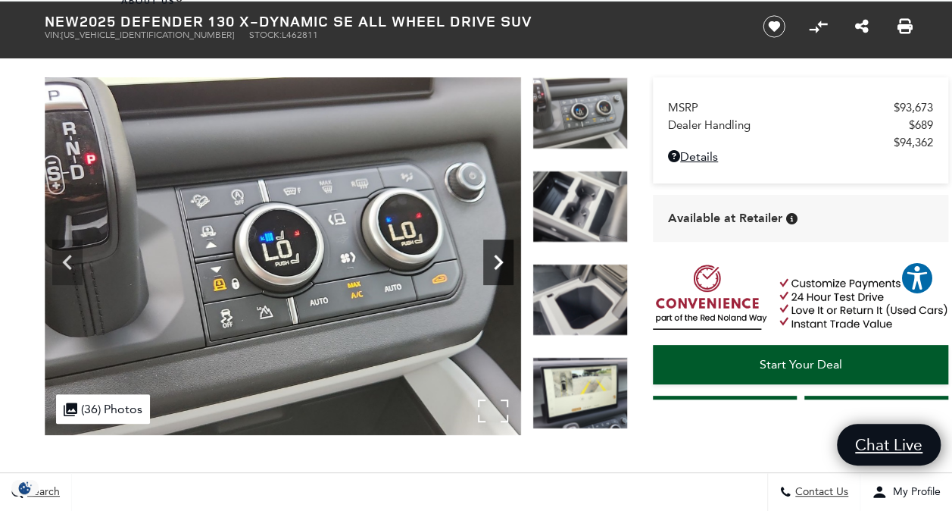
click at [491, 259] on icon "Next" at bounding box center [498, 262] width 30 height 30
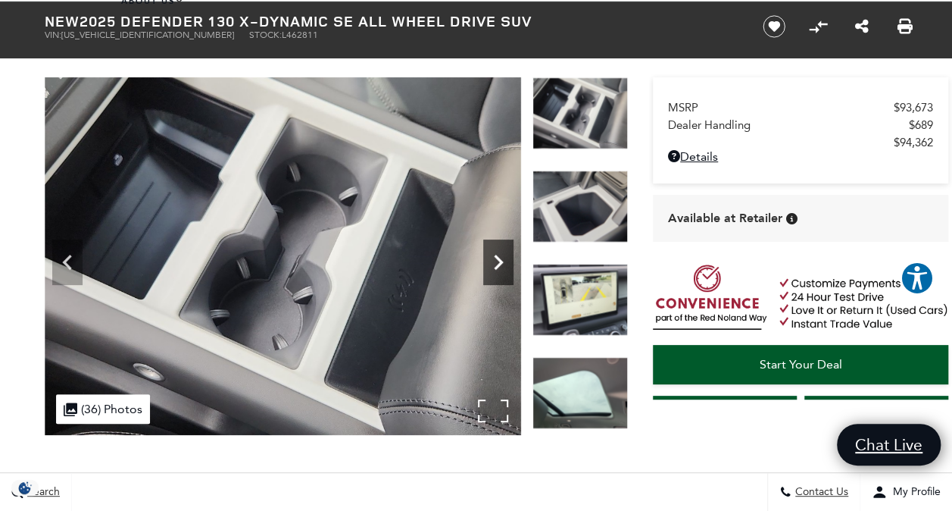
click at [491, 259] on icon "Next" at bounding box center [498, 262] width 30 height 30
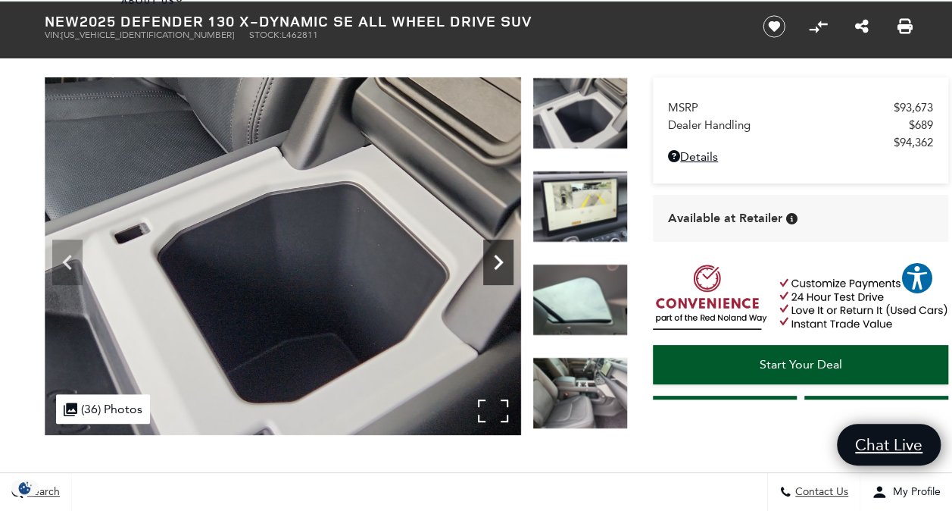
click at [491, 259] on icon "Next" at bounding box center [498, 262] width 30 height 30
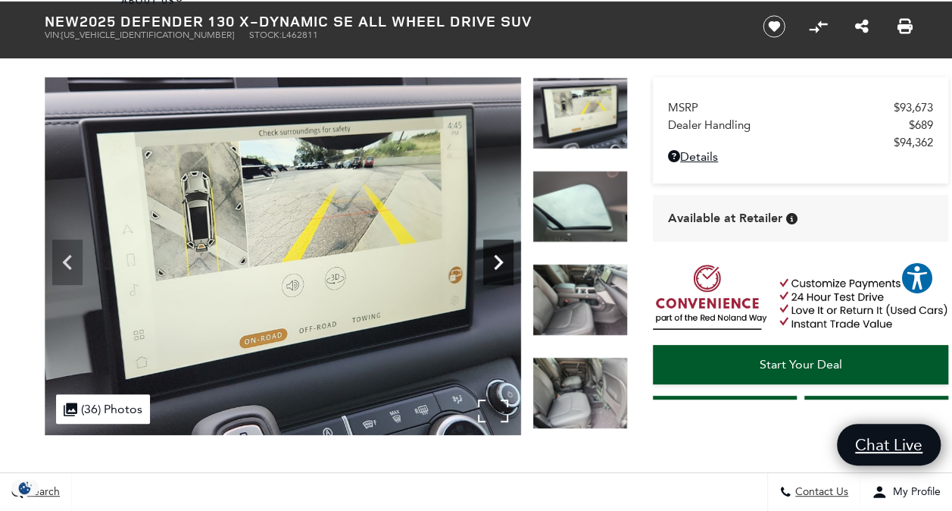
click at [491, 259] on icon "Next" at bounding box center [498, 262] width 30 height 30
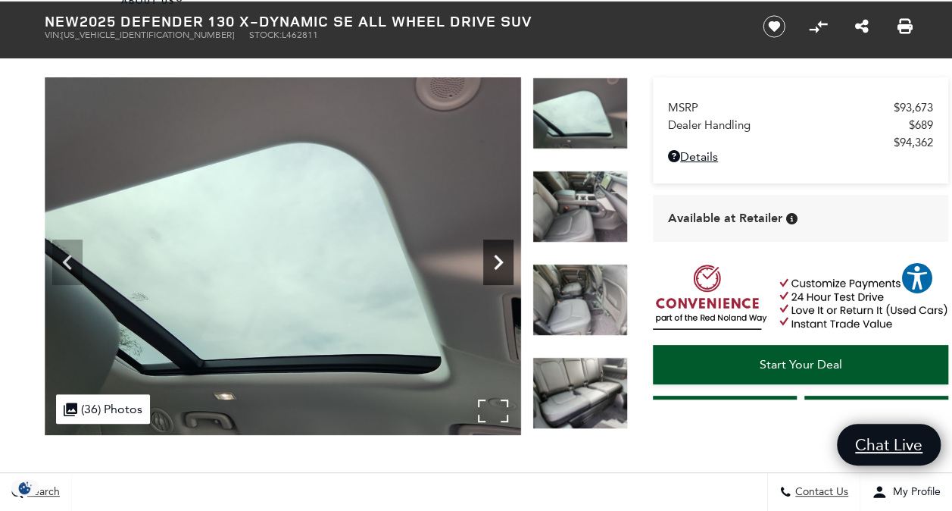
click at [491, 259] on icon "Next" at bounding box center [498, 262] width 30 height 30
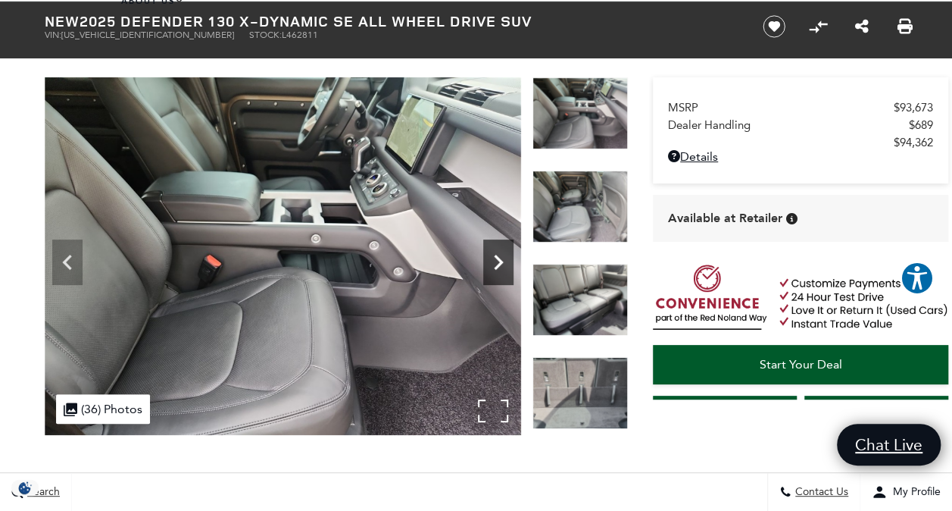
click at [491, 259] on icon "Next" at bounding box center [498, 262] width 30 height 30
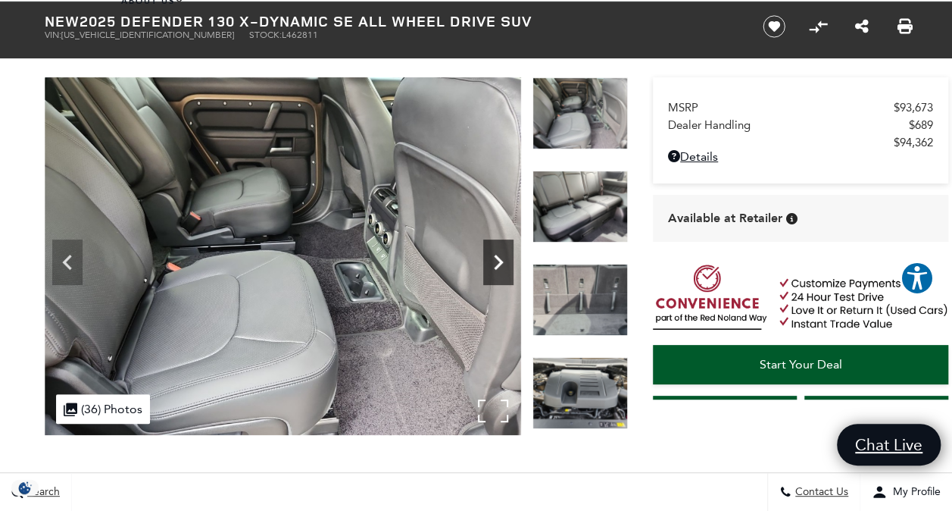
click at [491, 259] on icon "Next" at bounding box center [498, 262] width 30 height 30
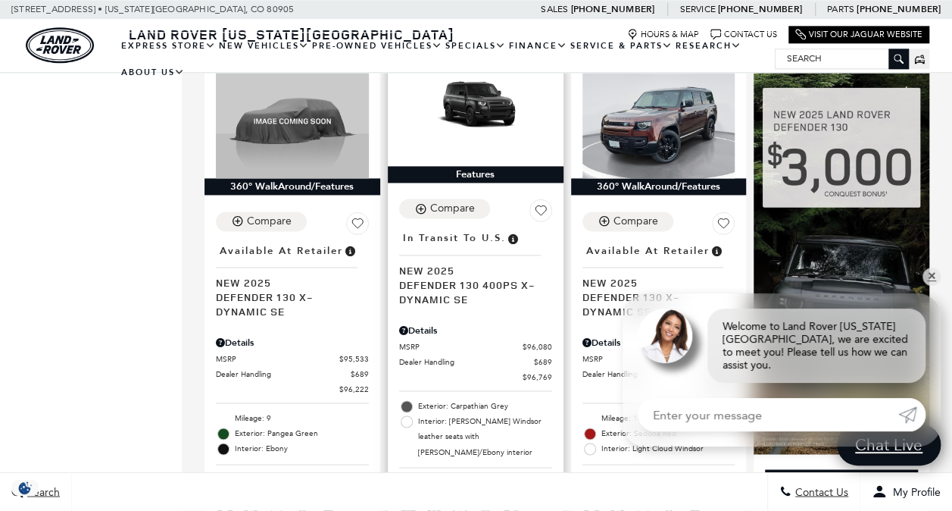
scroll to position [976, 0]
click at [927, 286] on link "✕" at bounding box center [932, 276] width 18 height 18
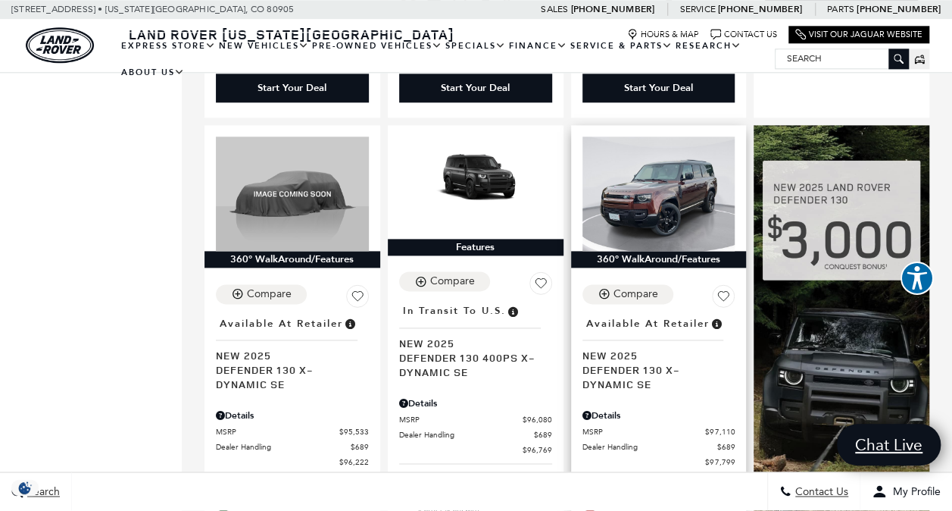
scroll to position [898, 0]
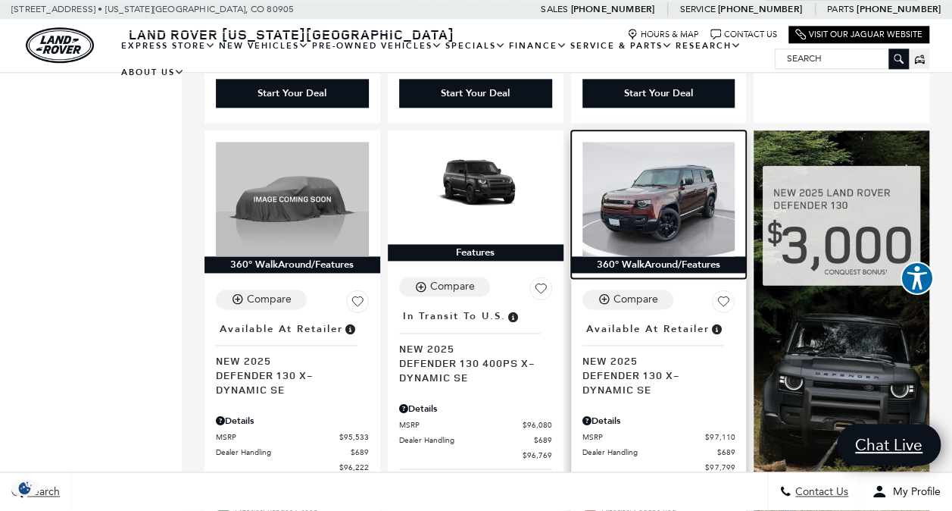
click at [673, 187] on img at bounding box center [658, 199] width 153 height 114
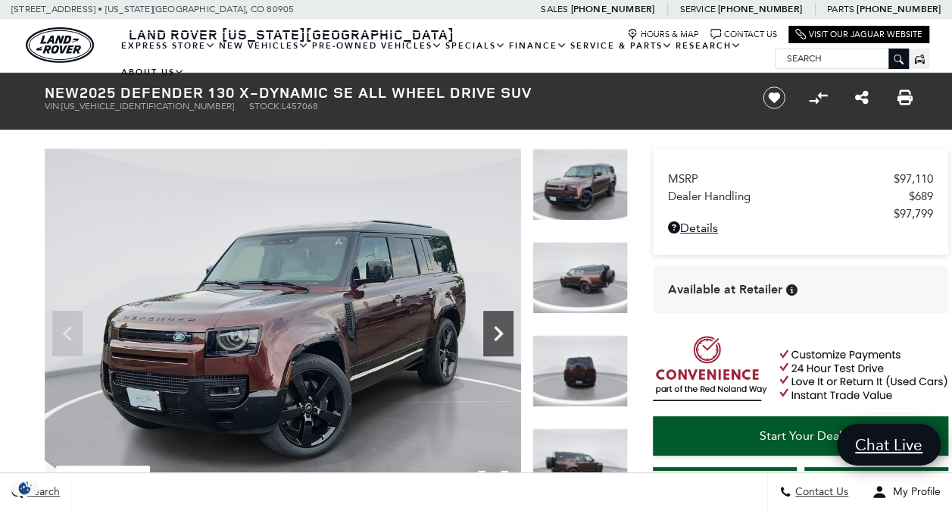
click at [498, 338] on icon "Next" at bounding box center [498, 333] width 30 height 30
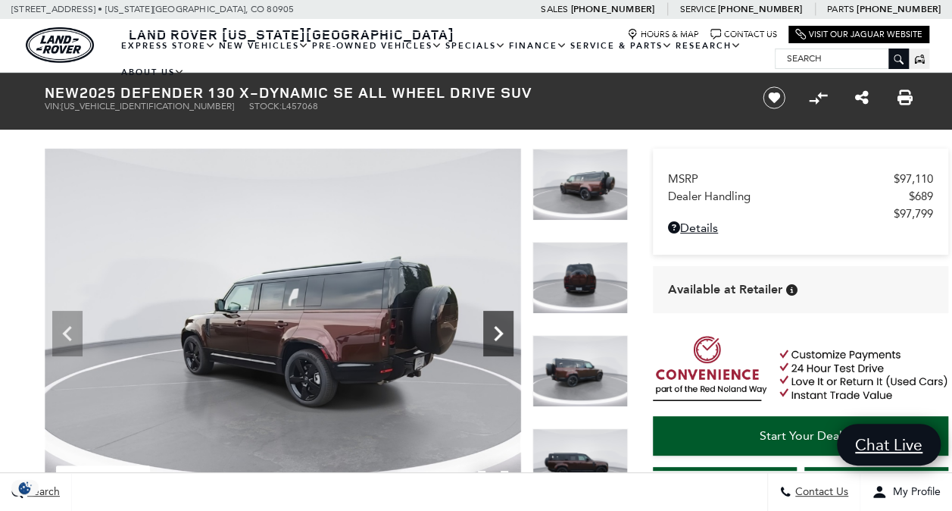
click at [498, 338] on icon "Next" at bounding box center [498, 333] width 30 height 30
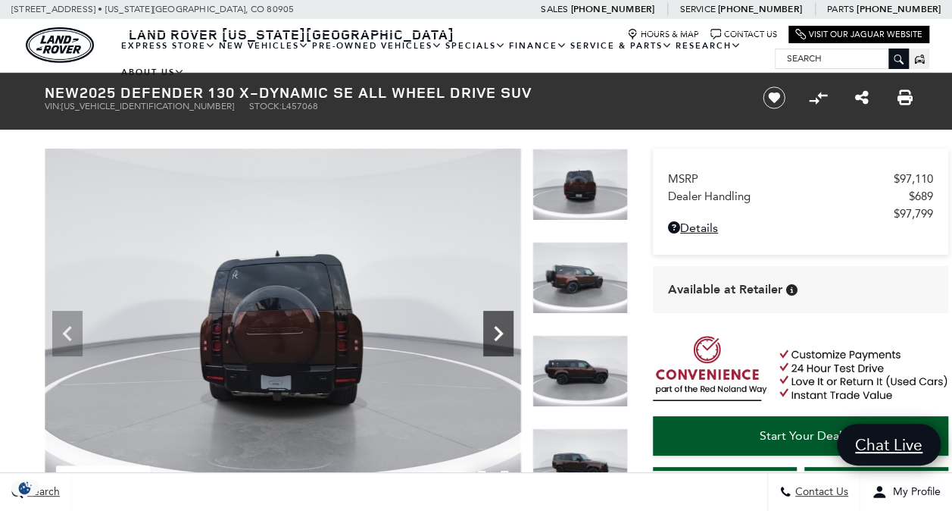
click at [498, 338] on icon "Next" at bounding box center [498, 333] width 30 height 30
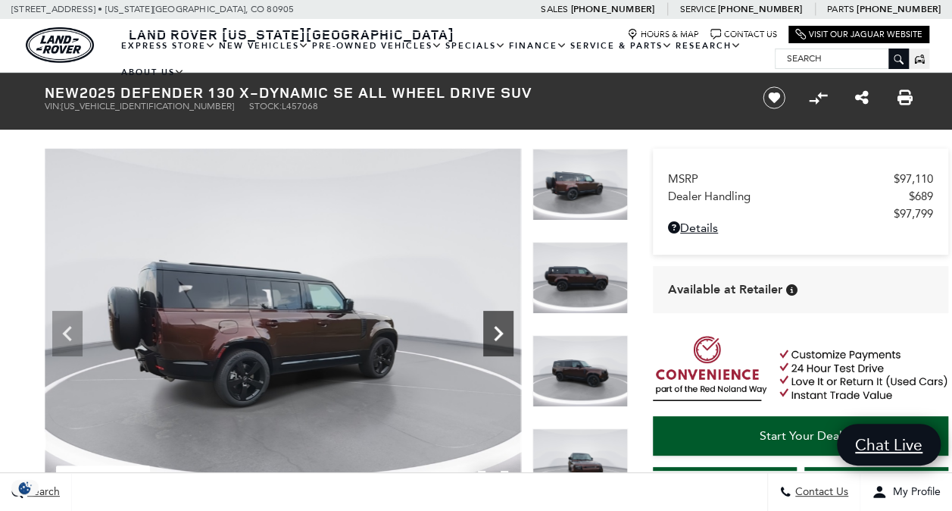
click at [498, 338] on icon "Next" at bounding box center [498, 333] width 30 height 30
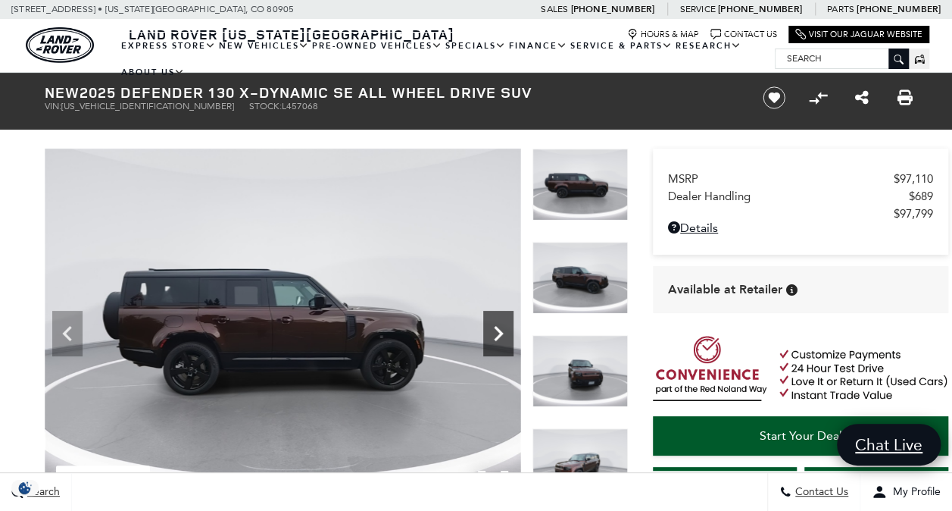
click at [498, 338] on icon "Next" at bounding box center [498, 333] width 30 height 30
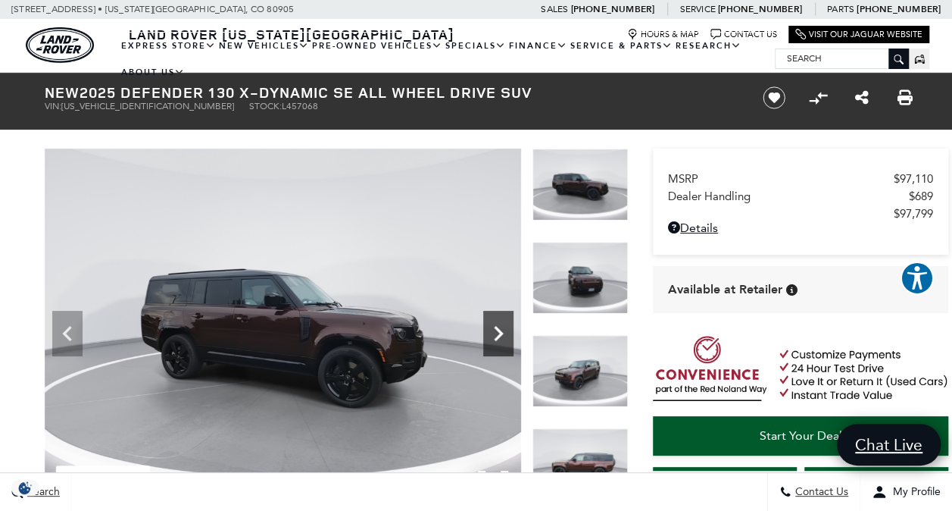
click at [498, 338] on icon "Next" at bounding box center [498, 333] width 30 height 30
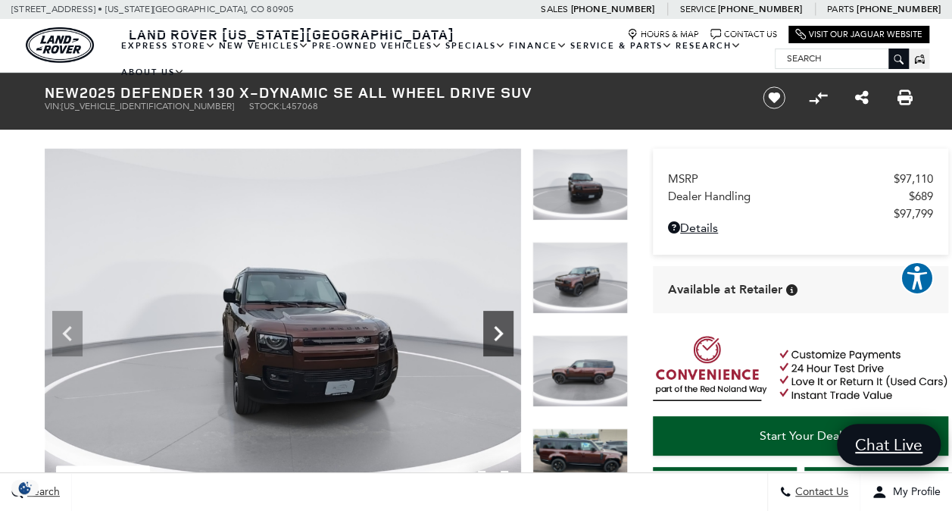
click at [498, 338] on icon "Next" at bounding box center [498, 333] width 30 height 30
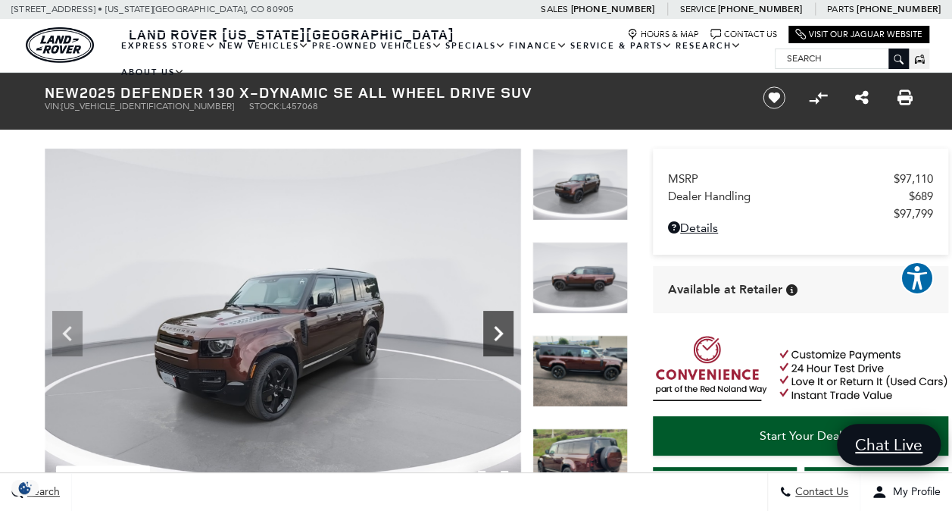
click at [498, 338] on icon "Next" at bounding box center [498, 333] width 30 height 30
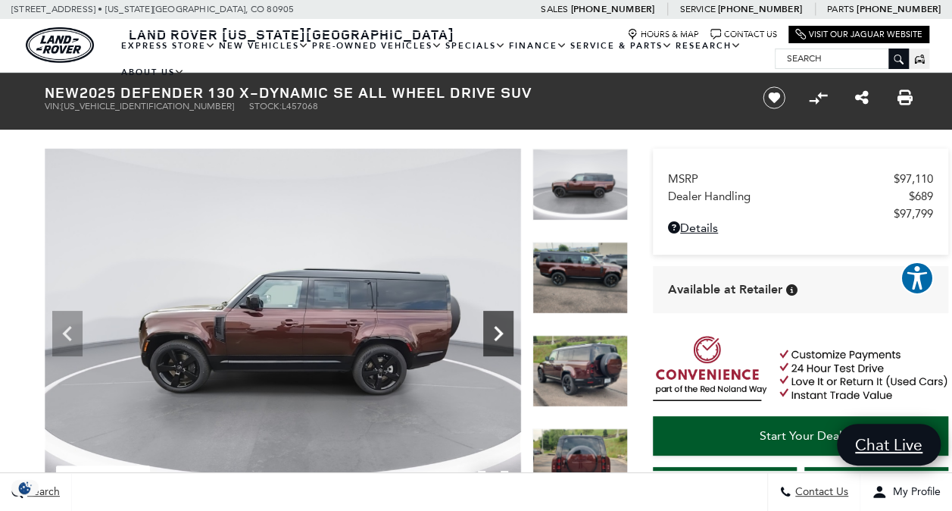
click at [498, 338] on icon "Next" at bounding box center [498, 333] width 30 height 30
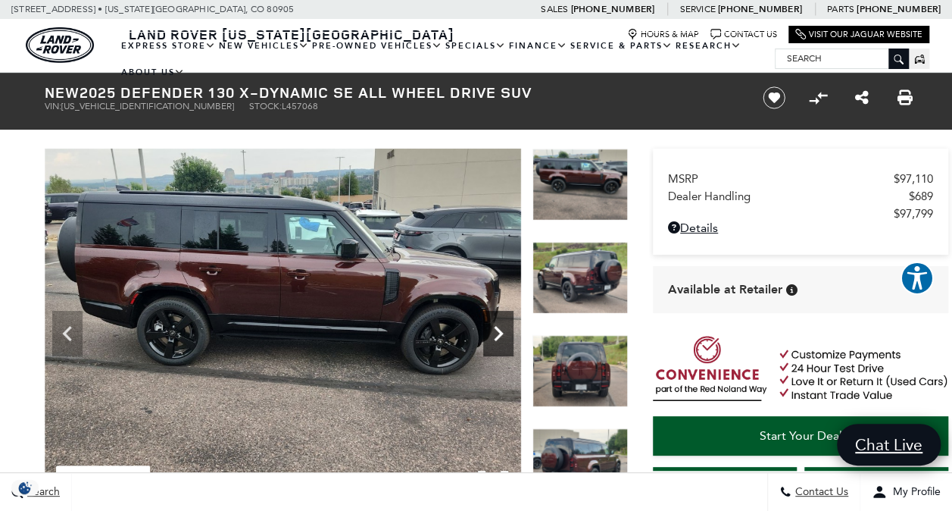
click at [498, 338] on icon "Next" at bounding box center [498, 333] width 30 height 30
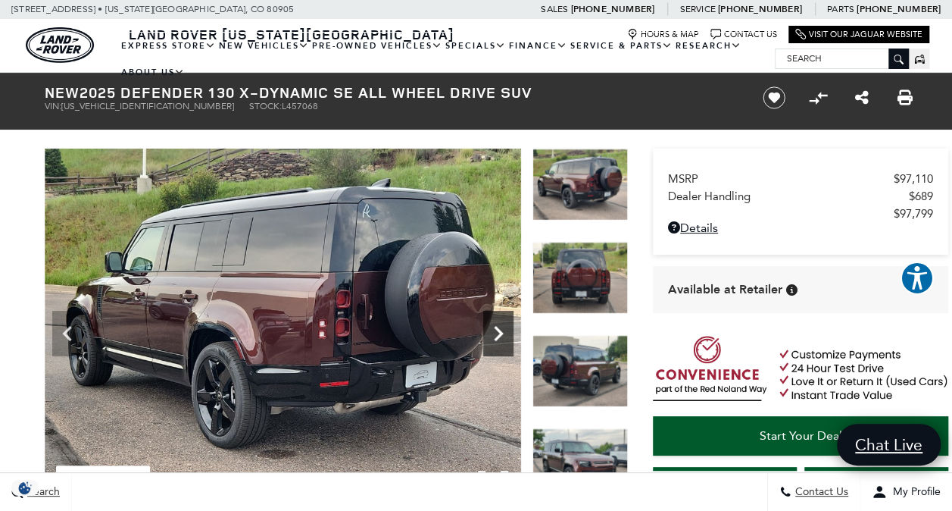
click at [498, 338] on icon "Next" at bounding box center [498, 333] width 30 height 30
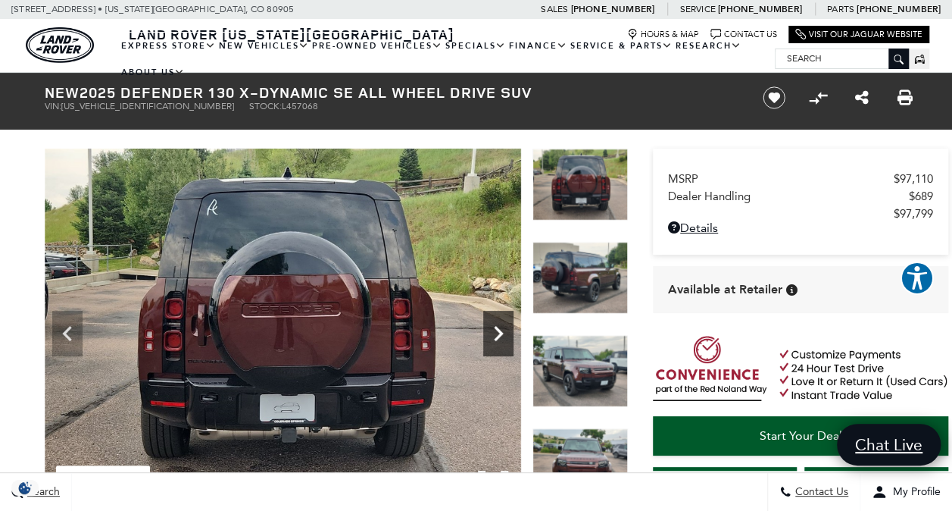
click at [498, 338] on icon "Next" at bounding box center [498, 333] width 30 height 30
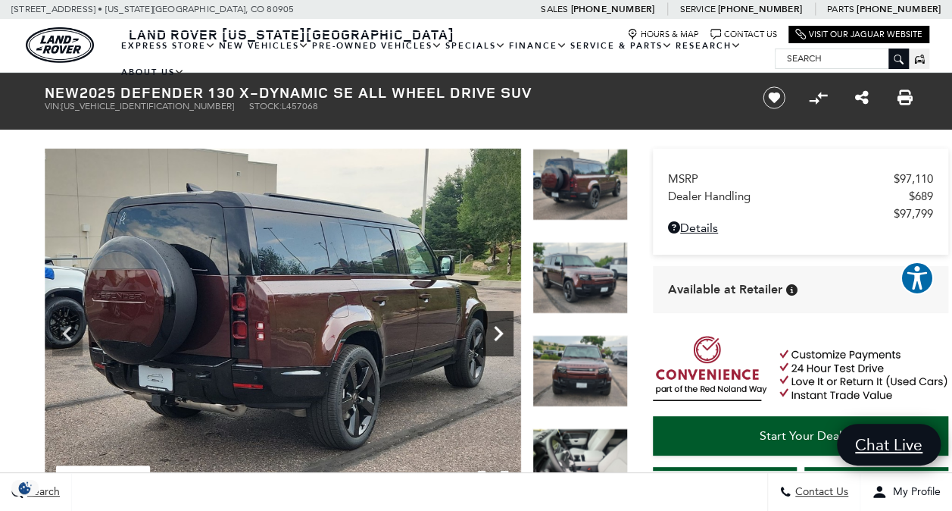
click at [498, 338] on icon "Next" at bounding box center [498, 333] width 30 height 30
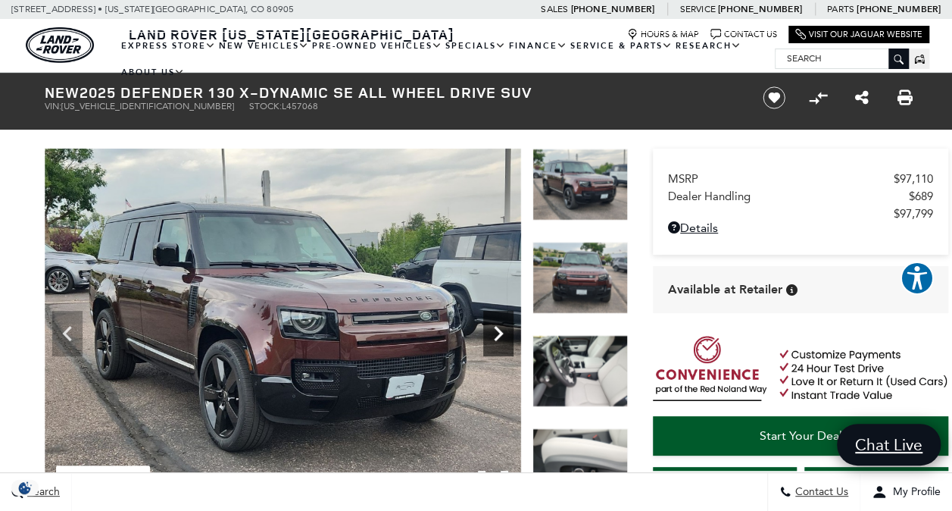
click at [498, 338] on icon "Next" at bounding box center [498, 333] width 30 height 30
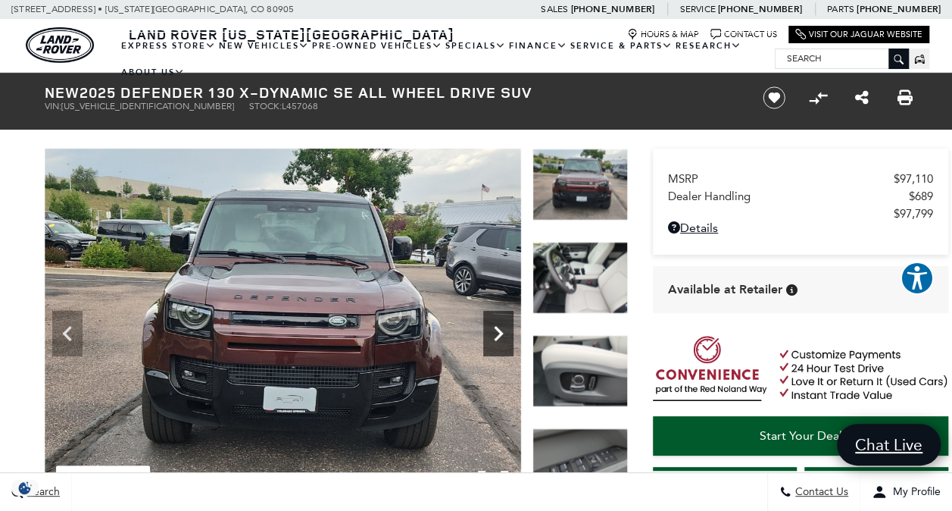
click at [498, 338] on icon "Next" at bounding box center [498, 333] width 30 height 30
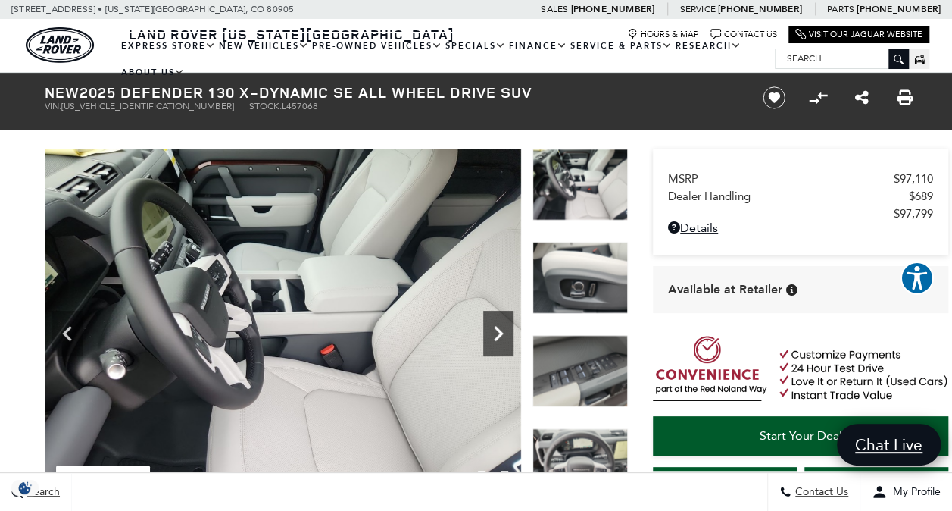
click at [498, 338] on icon "Next" at bounding box center [498, 333] width 30 height 30
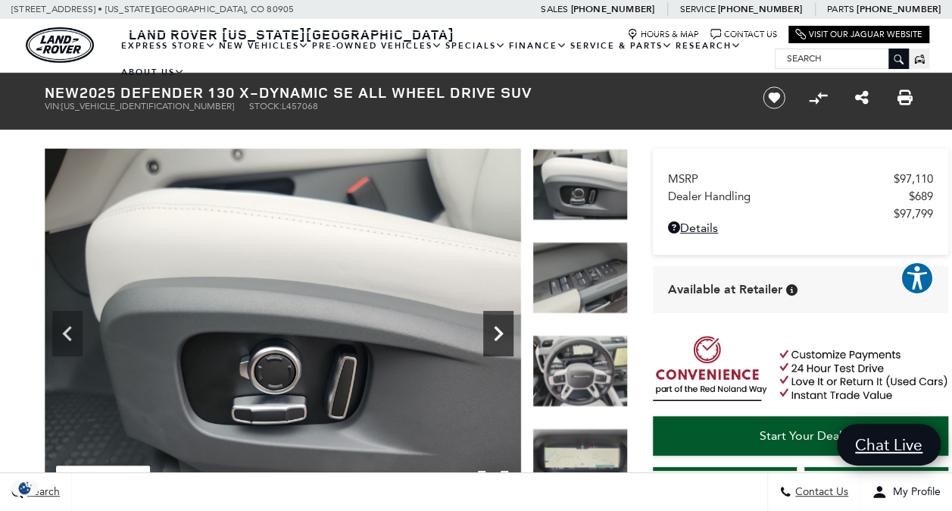
click at [498, 338] on icon "Next" at bounding box center [498, 333] width 30 height 30
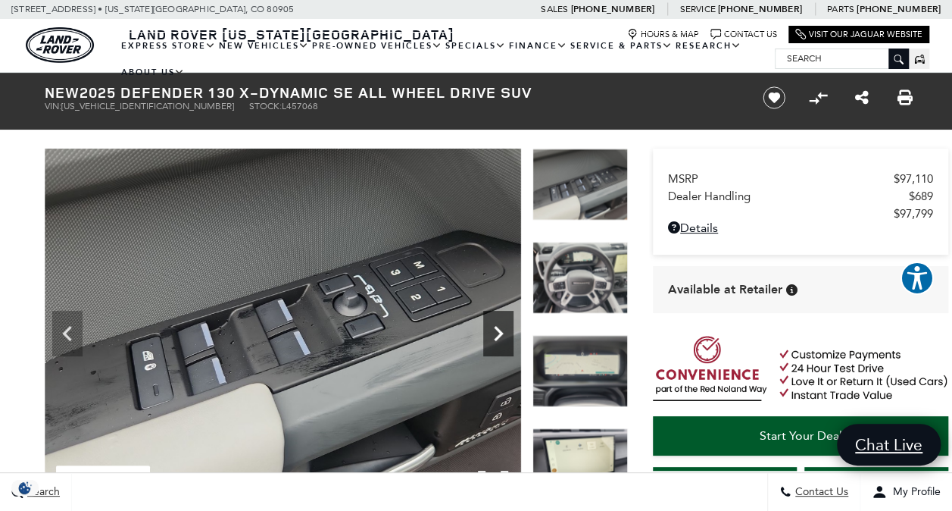
click at [498, 338] on icon "Next" at bounding box center [498, 333] width 30 height 30
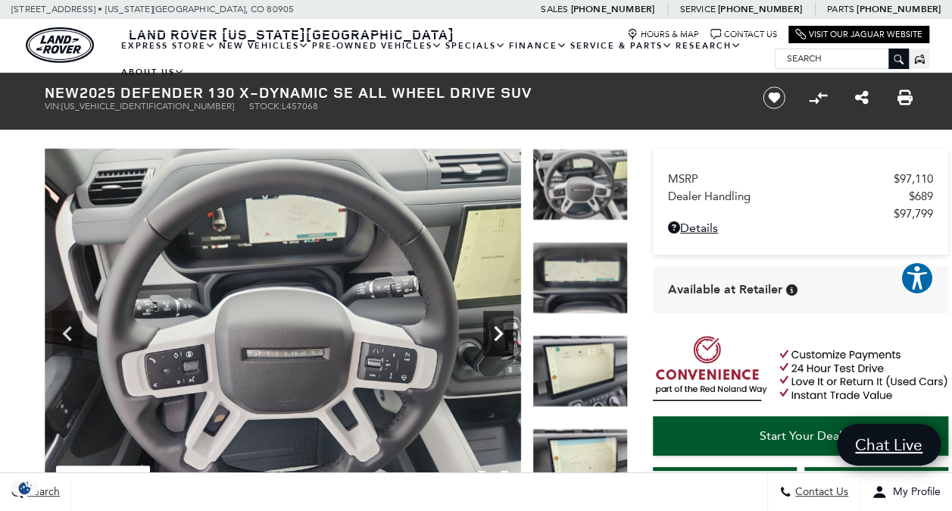
click at [498, 338] on icon "Next" at bounding box center [498, 333] width 30 height 30
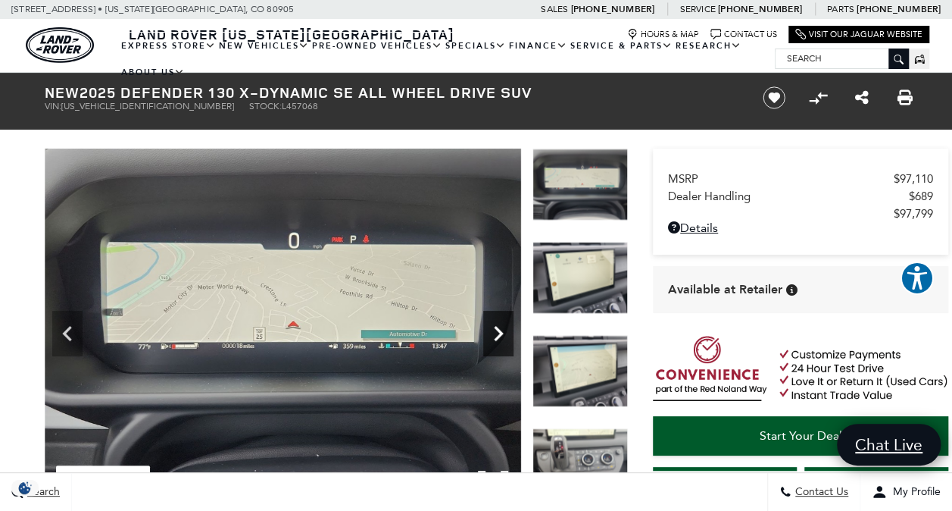
click at [498, 338] on icon "Next" at bounding box center [498, 333] width 30 height 30
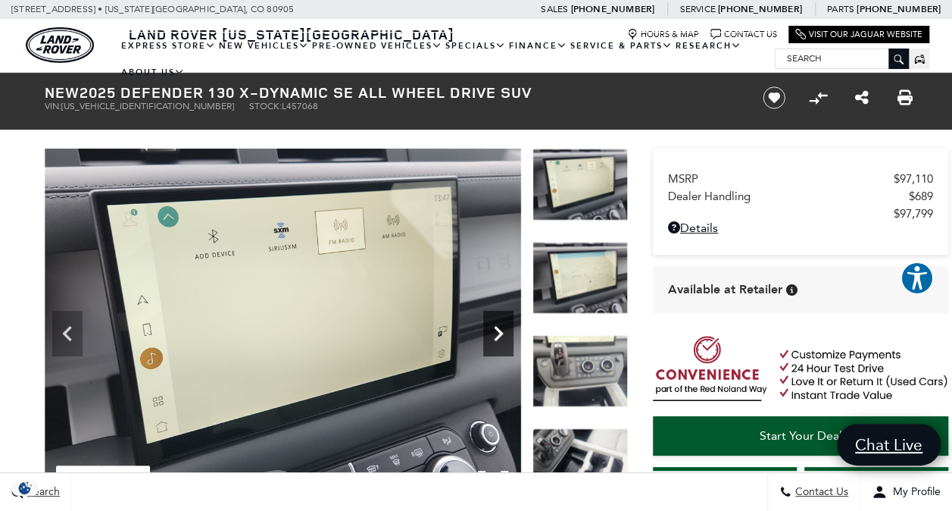
click at [498, 338] on icon "Next" at bounding box center [498, 333] width 30 height 30
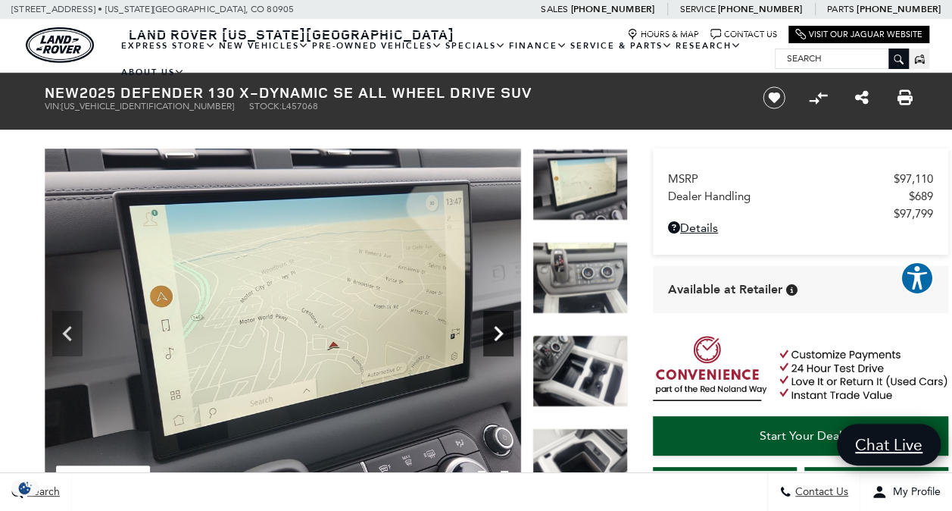
click at [498, 338] on icon "Next" at bounding box center [498, 333] width 30 height 30
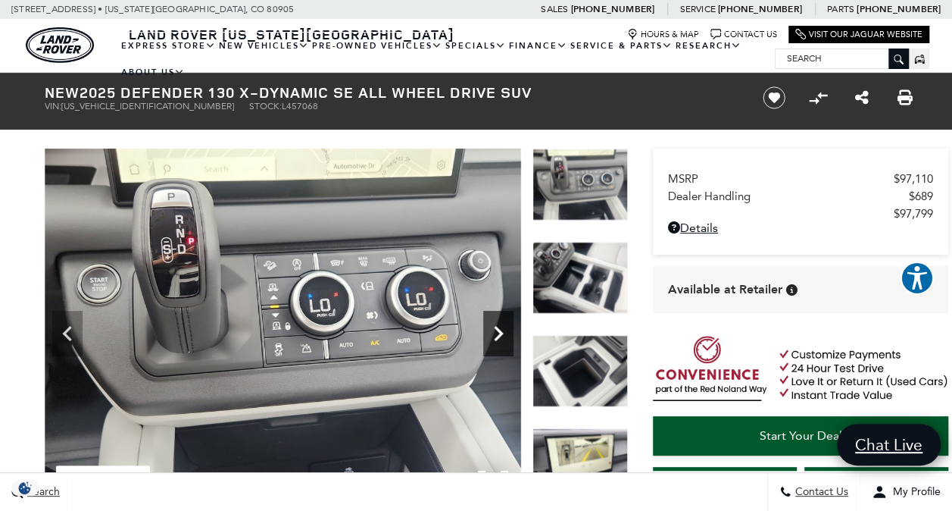
click at [498, 338] on icon "Next" at bounding box center [498, 333] width 30 height 30
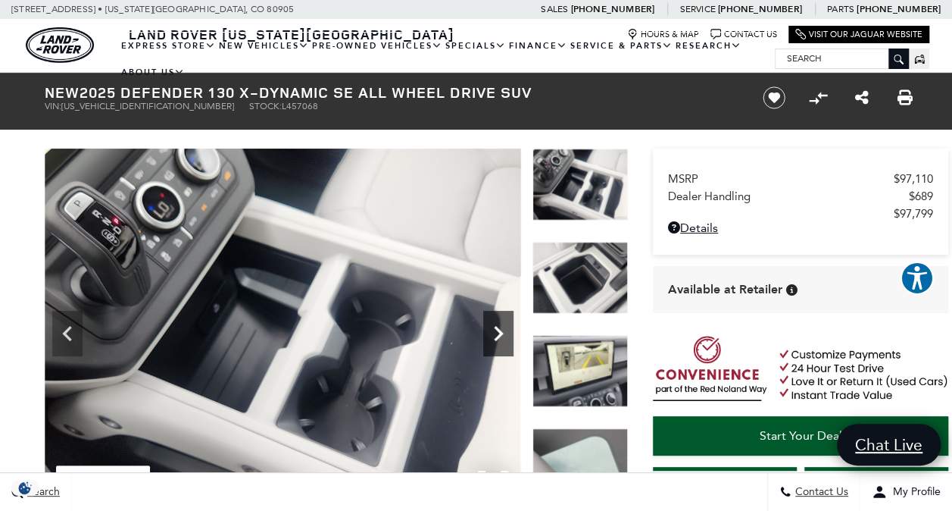
click at [498, 338] on icon "Next" at bounding box center [498, 333] width 30 height 30
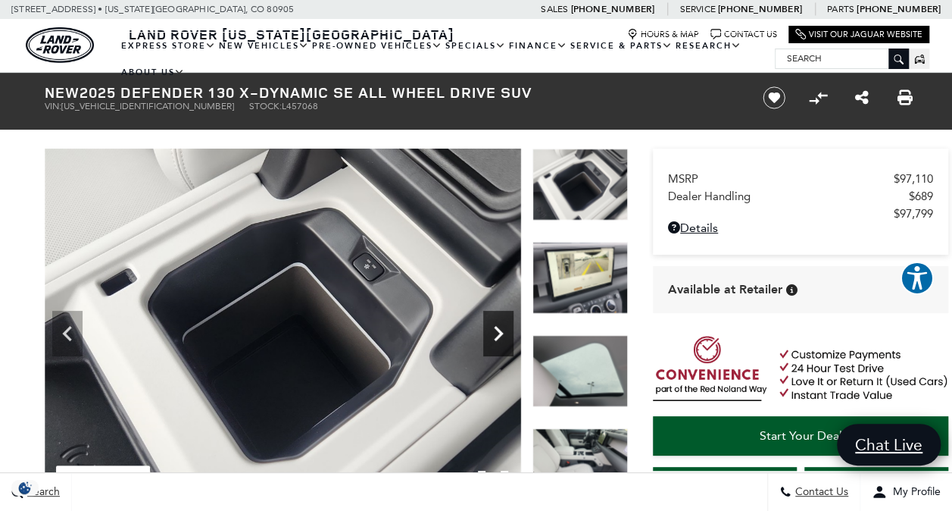
click at [498, 338] on icon "Next" at bounding box center [498, 333] width 30 height 30
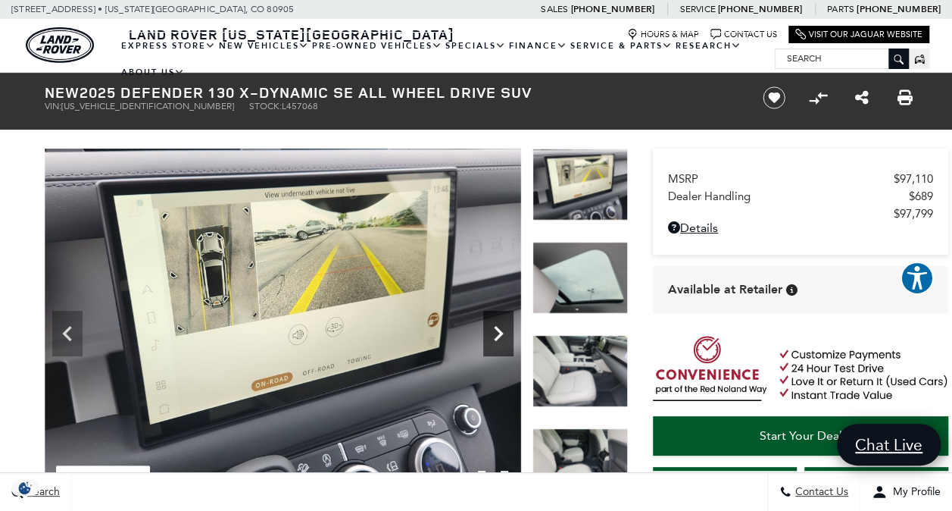
click at [498, 338] on icon "Next" at bounding box center [498, 333] width 30 height 30
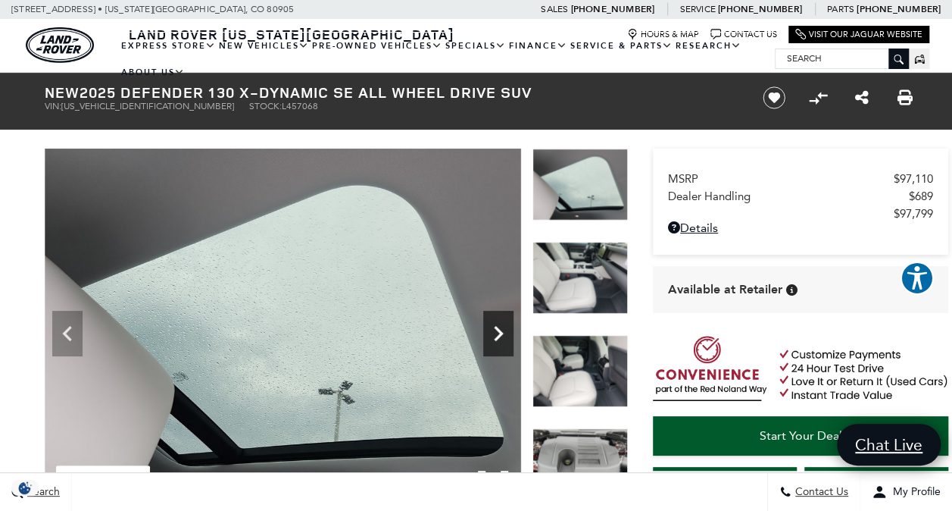
click at [498, 338] on icon "Next" at bounding box center [498, 333] width 30 height 30
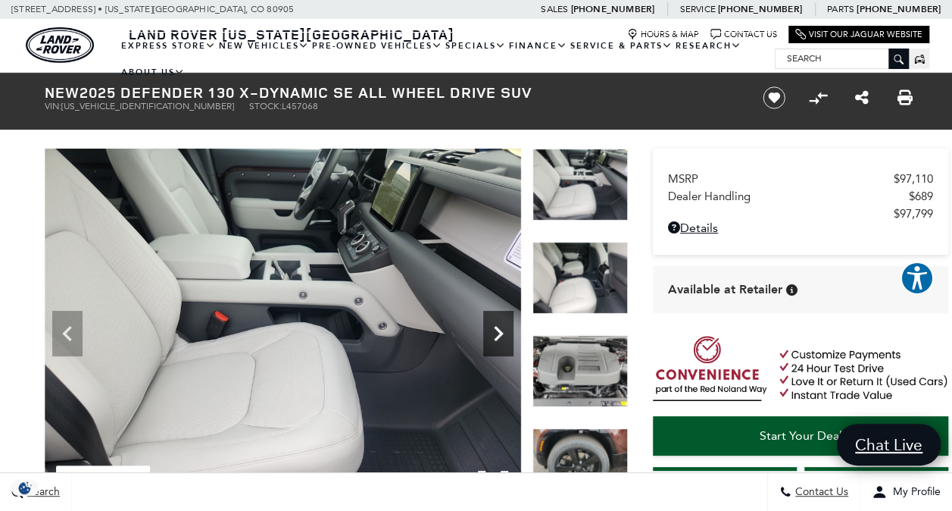
click at [498, 338] on icon "Next" at bounding box center [498, 333] width 30 height 30
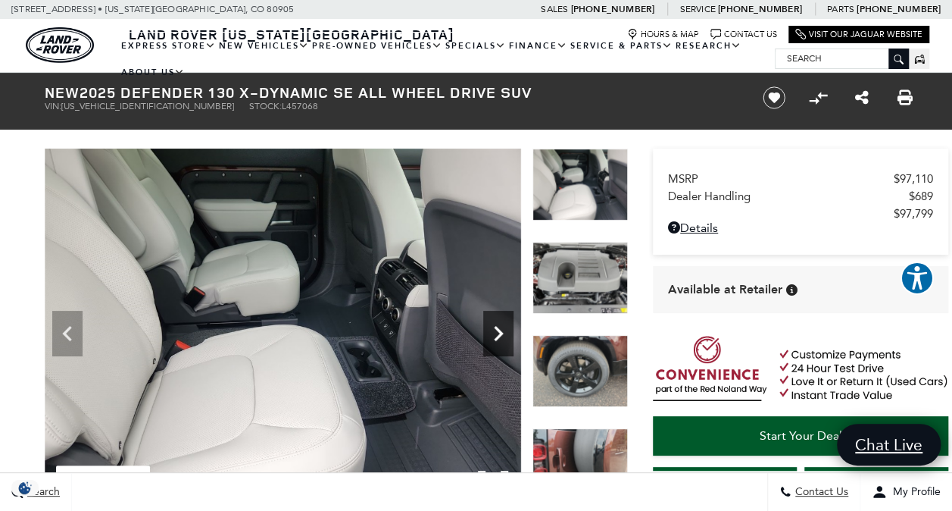
click at [498, 338] on icon "Next" at bounding box center [498, 333] width 30 height 30
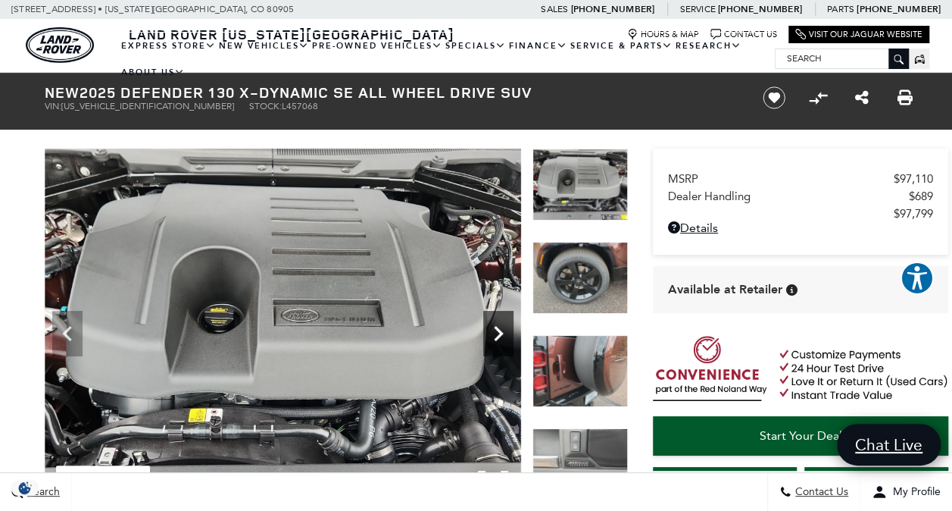
click at [498, 338] on icon "Next" at bounding box center [498, 333] width 30 height 30
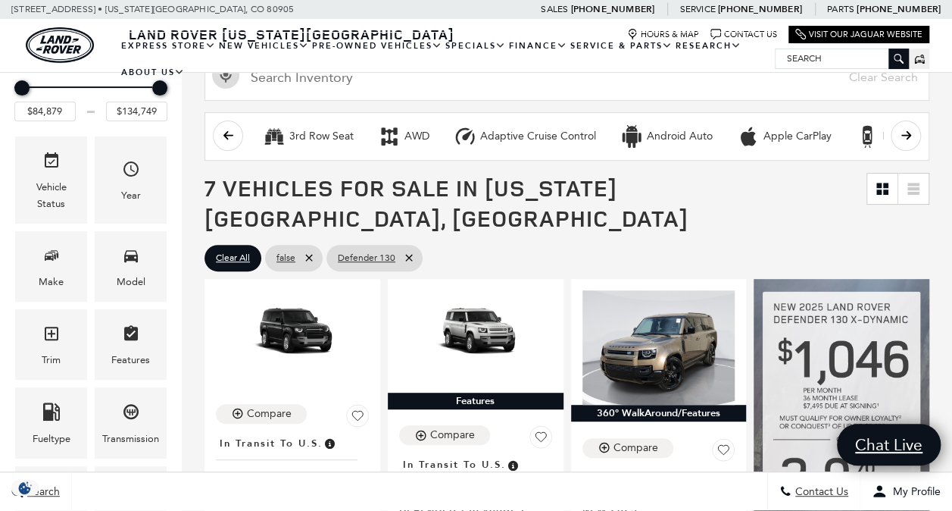
scroll to position [180, 0]
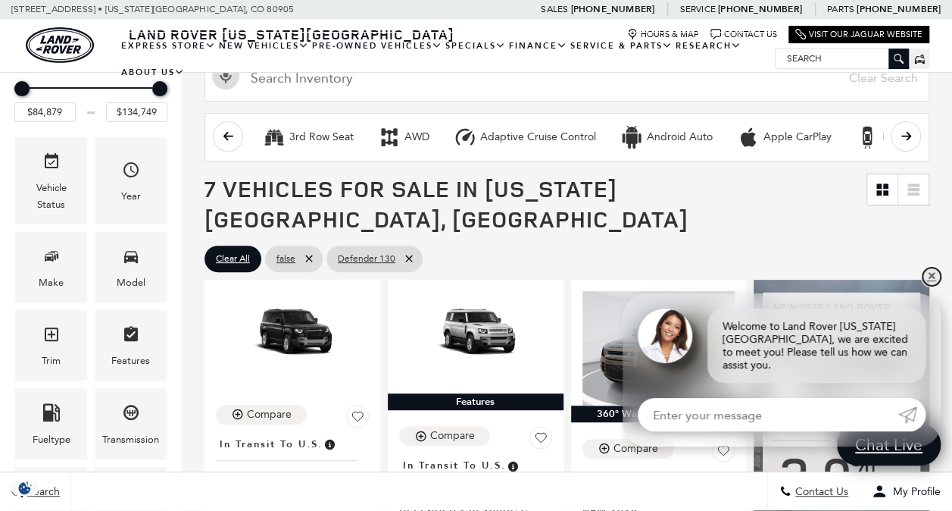
click at [932, 286] on link "✕" at bounding box center [932, 276] width 18 height 18
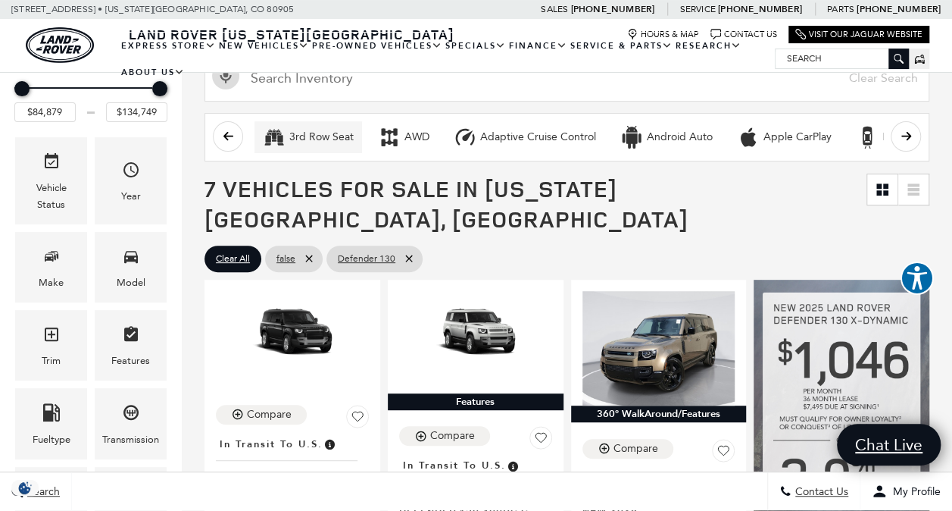
click at [298, 134] on div "3rd Row Seat" at bounding box center [321, 137] width 64 height 14
